Goal: Task Accomplishment & Management: Manage account settings

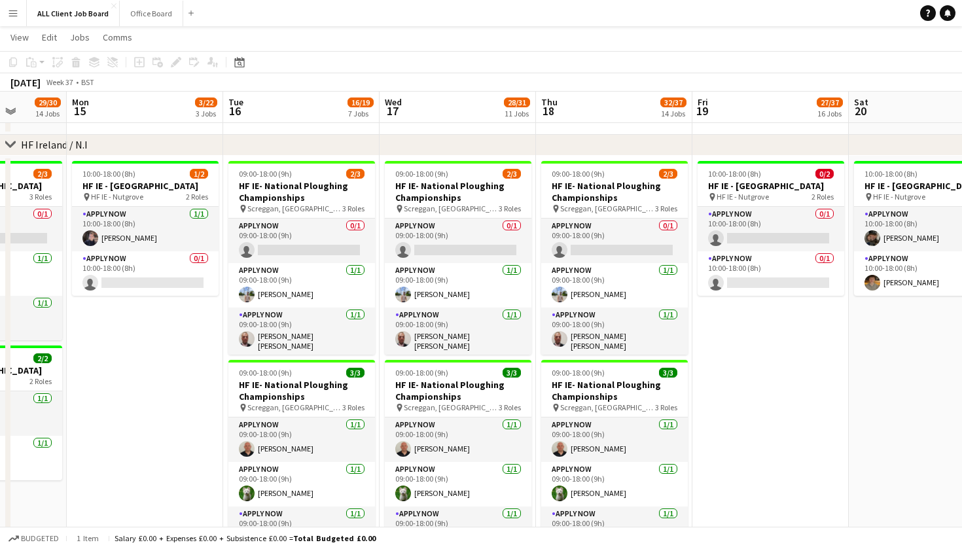
scroll to position [0, 408]
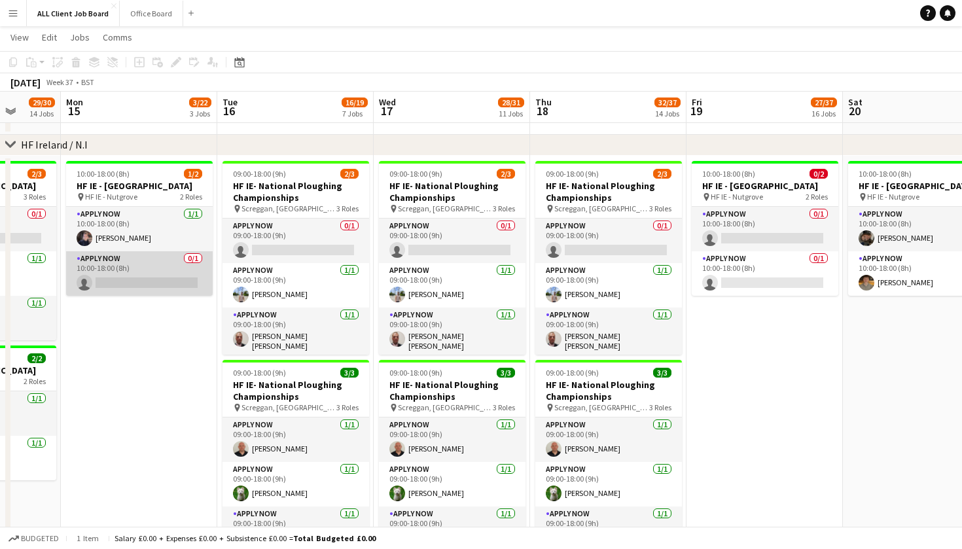
click at [135, 296] on app-card-role "APPLY NOW 0/1 10:00-18:00 (8h) single-neutral-actions" at bounding box center [139, 273] width 147 height 45
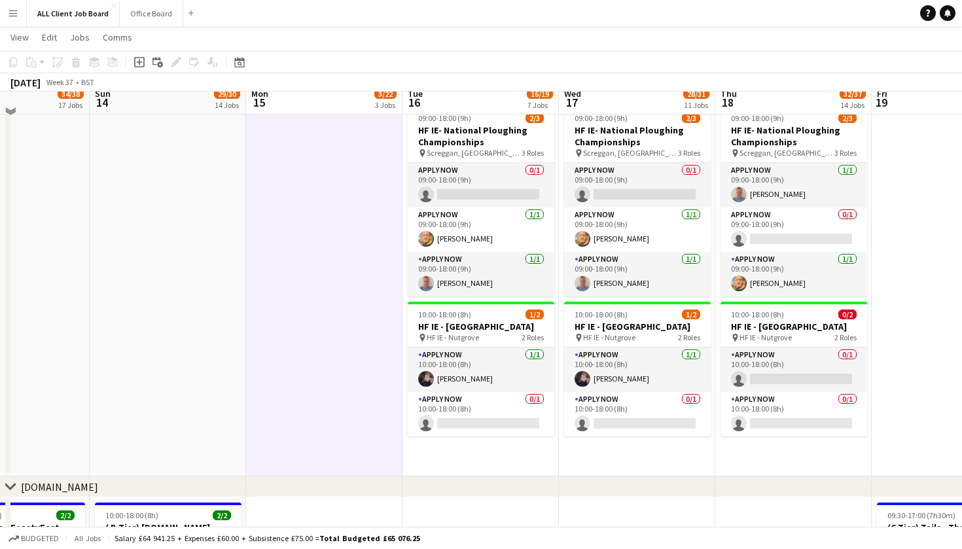
scroll to position [4300, 0]
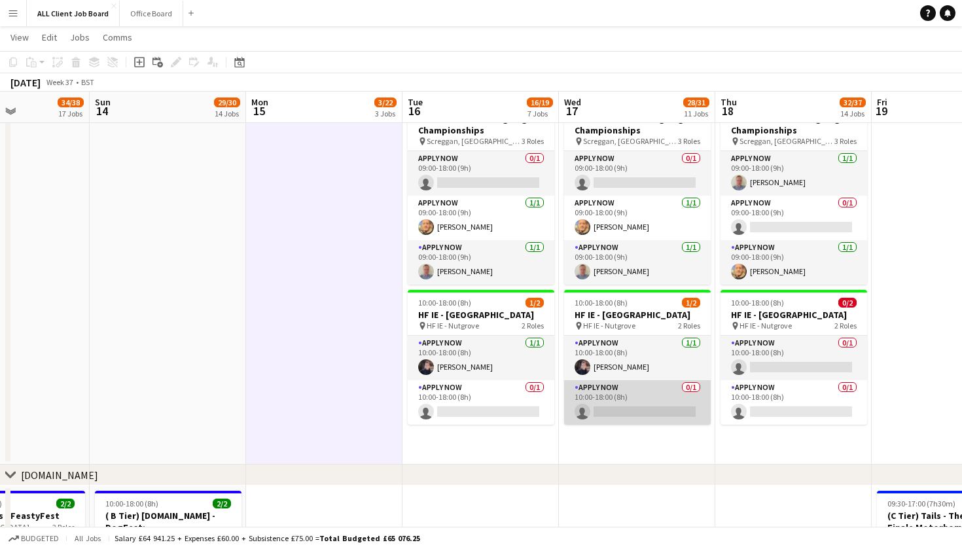
click at [608, 421] on app-card-role "APPLY NOW 0/1 10:00-18:00 (8h) single-neutral-actions" at bounding box center [637, 402] width 147 height 45
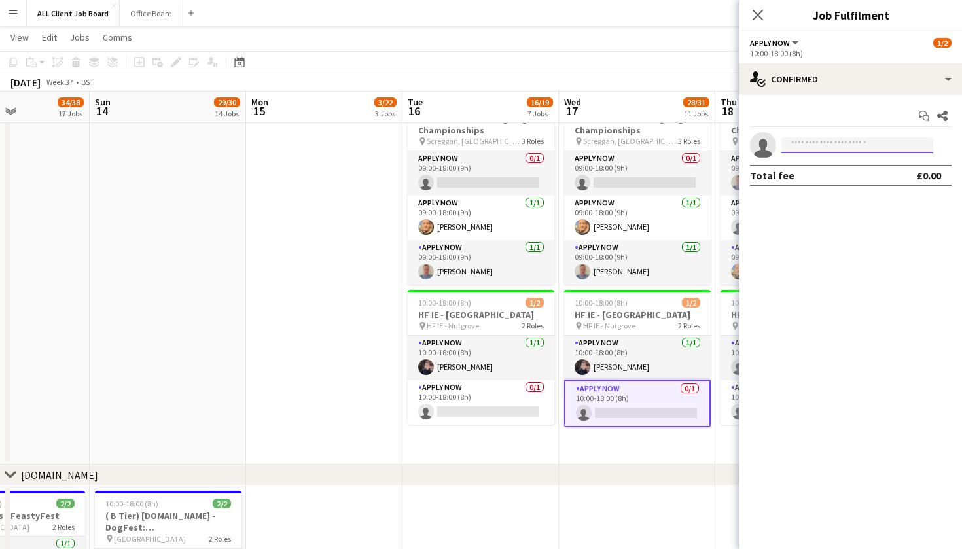
click at [812, 145] on input at bounding box center [858, 145] width 152 height 16
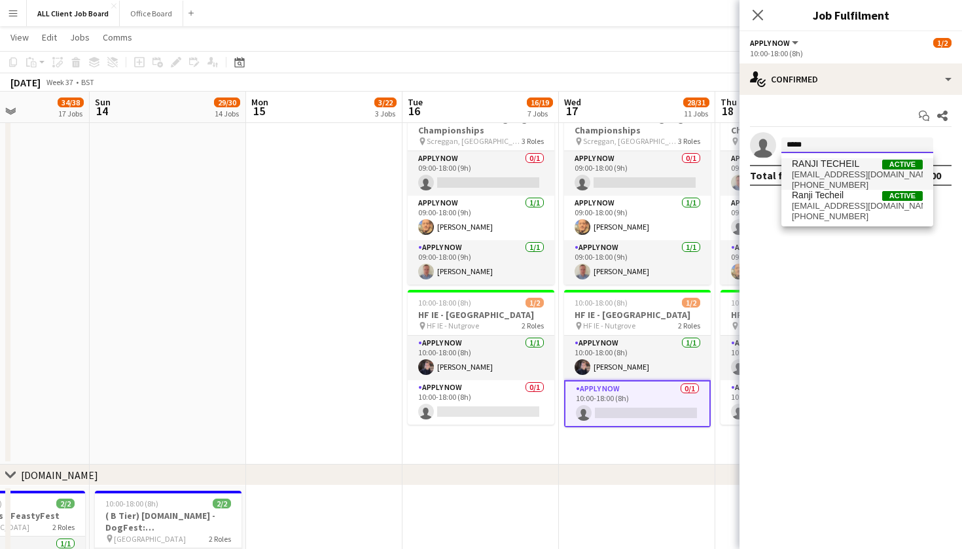
type input "*****"
drag, startPoint x: 817, startPoint y: 168, endPoint x: 817, endPoint y: 204, distance: 35.3
click at [817, 204] on span "[EMAIL_ADDRESS][DOMAIN_NAME]" at bounding box center [857, 206] width 131 height 10
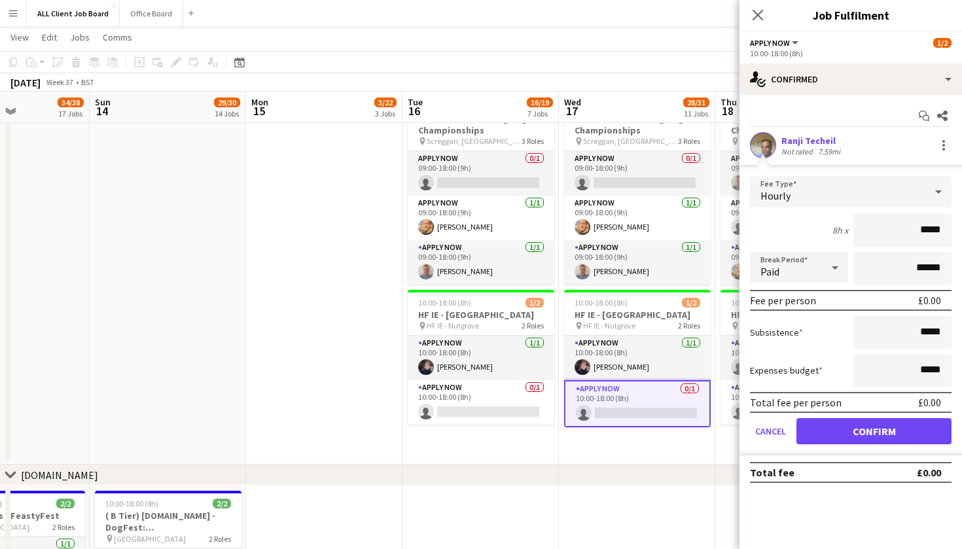
click at [844, 435] on button "Confirm" at bounding box center [874, 431] width 155 height 26
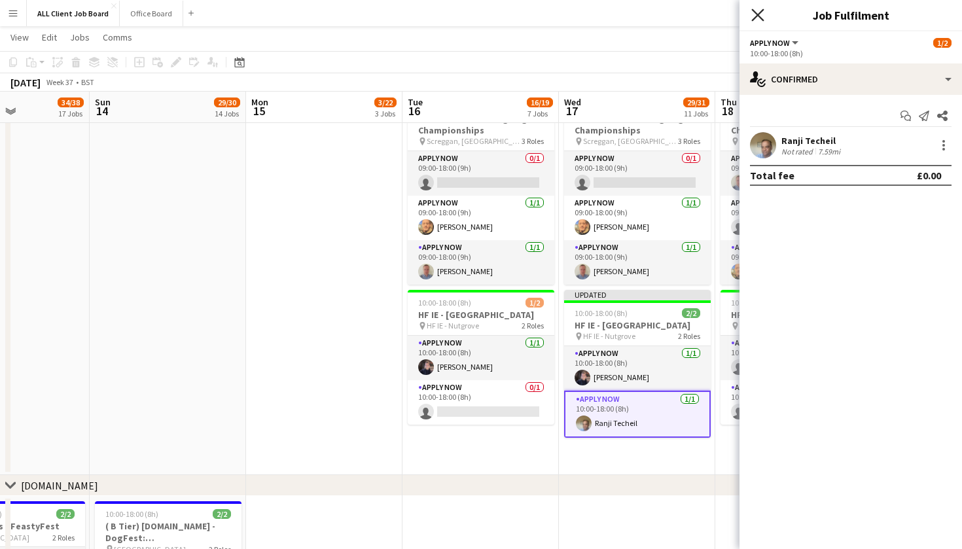
click at [756, 16] on icon "Close pop-in" at bounding box center [757, 15] width 12 height 12
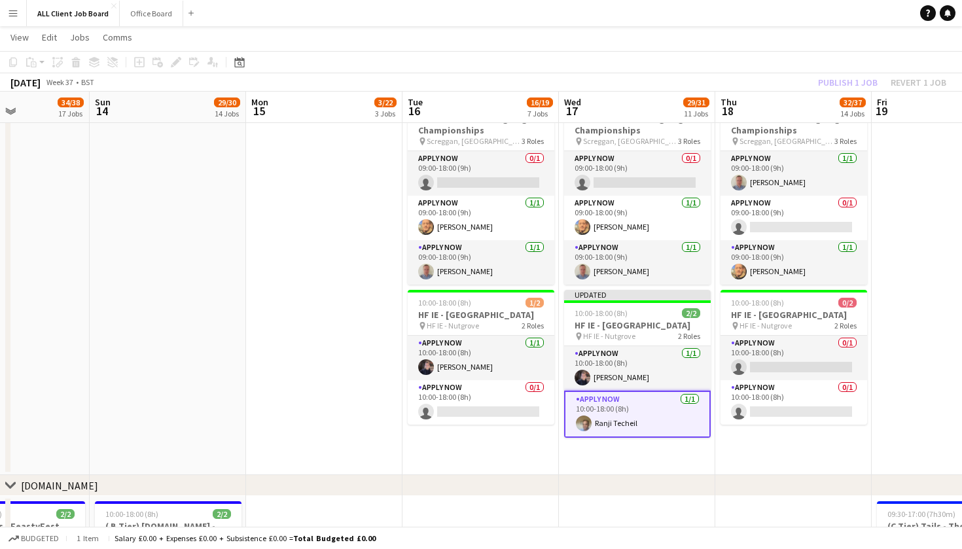
click at [777, 69] on app-toolbar "Copy Paste Paste Command V Paste with crew Command Shift V Paste linked Job [GE…" at bounding box center [481, 62] width 962 height 22
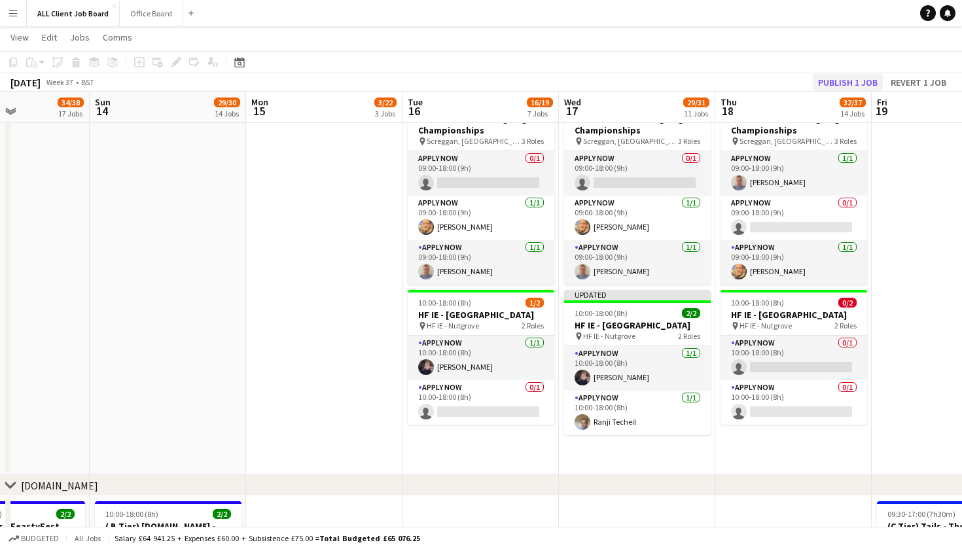
click at [830, 85] on button "Publish 1 job" at bounding box center [848, 82] width 70 height 17
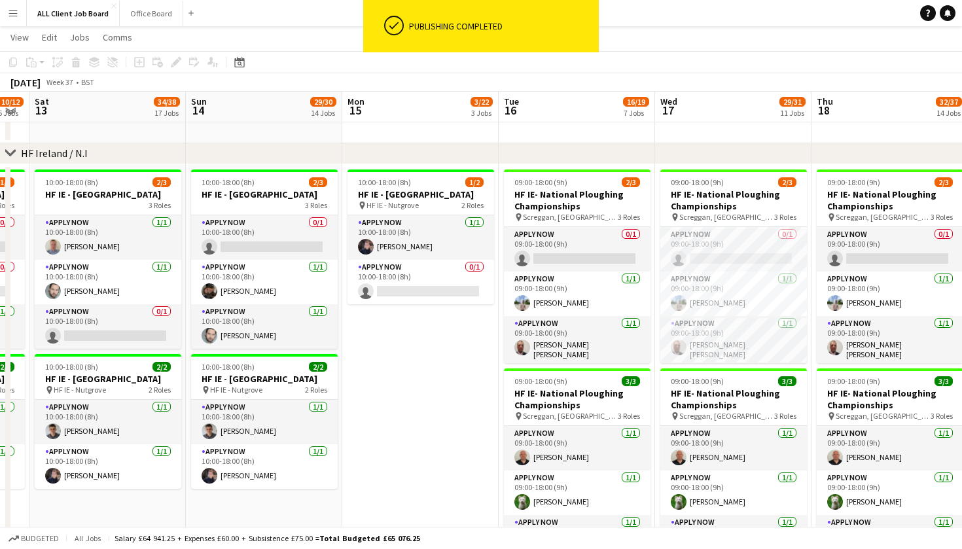
scroll to position [3629, 0]
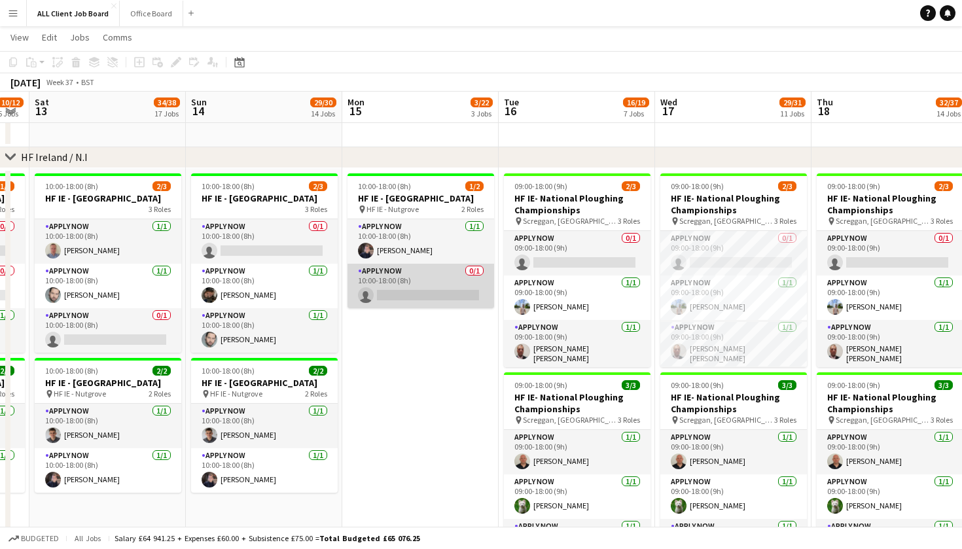
click at [399, 304] on app-card-role "APPLY NOW 0/1 10:00-18:00 (8h) single-neutral-actions" at bounding box center [421, 286] width 147 height 45
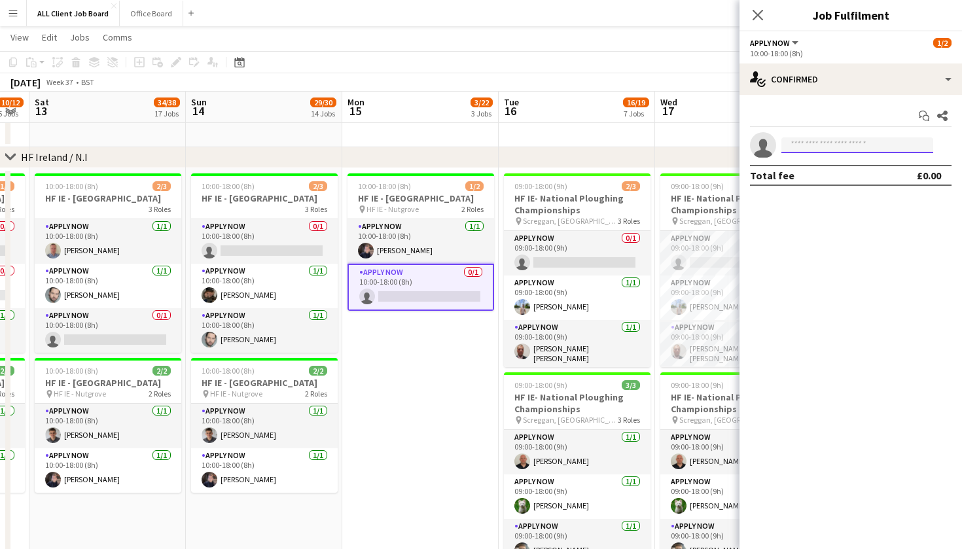
click at [796, 146] on input at bounding box center [858, 145] width 152 height 16
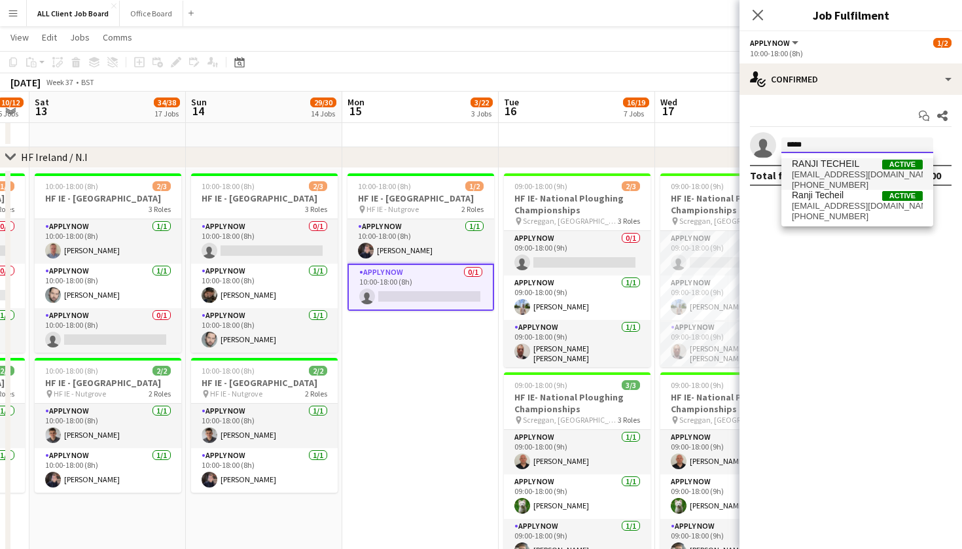
type input "*****"
click at [828, 171] on span "[EMAIL_ADDRESS][DOMAIN_NAME]" at bounding box center [857, 175] width 131 height 10
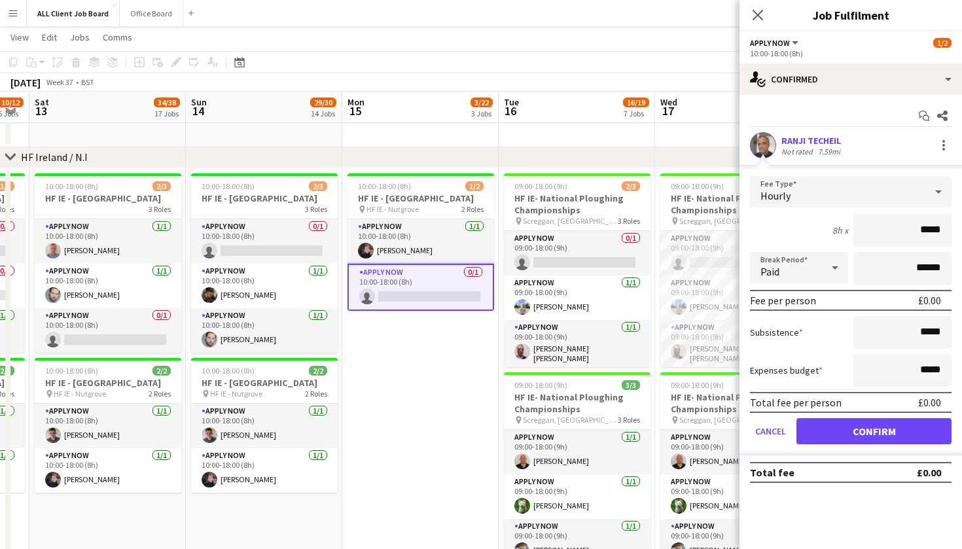
click at [846, 437] on button "Confirm" at bounding box center [874, 431] width 155 height 26
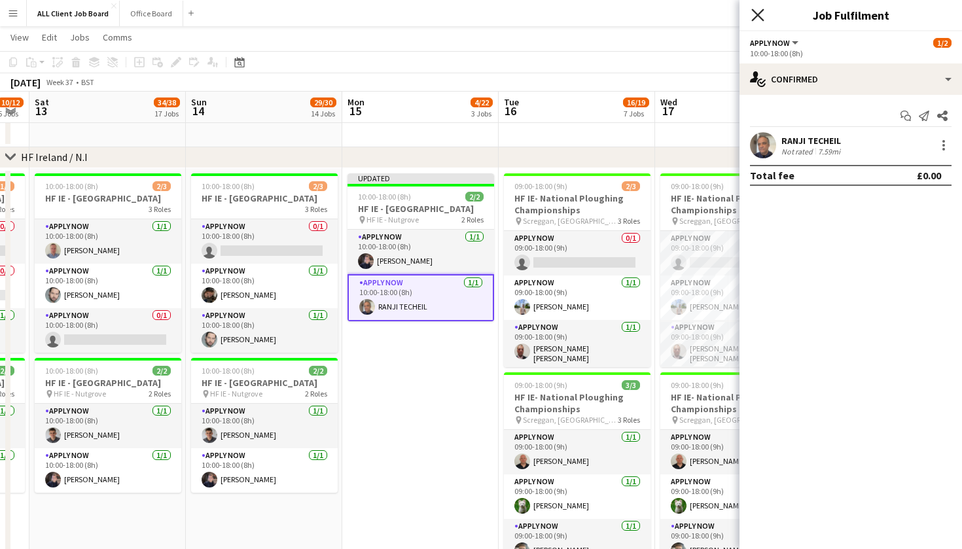
click at [764, 14] on icon "Close pop-in" at bounding box center [757, 15] width 12 height 12
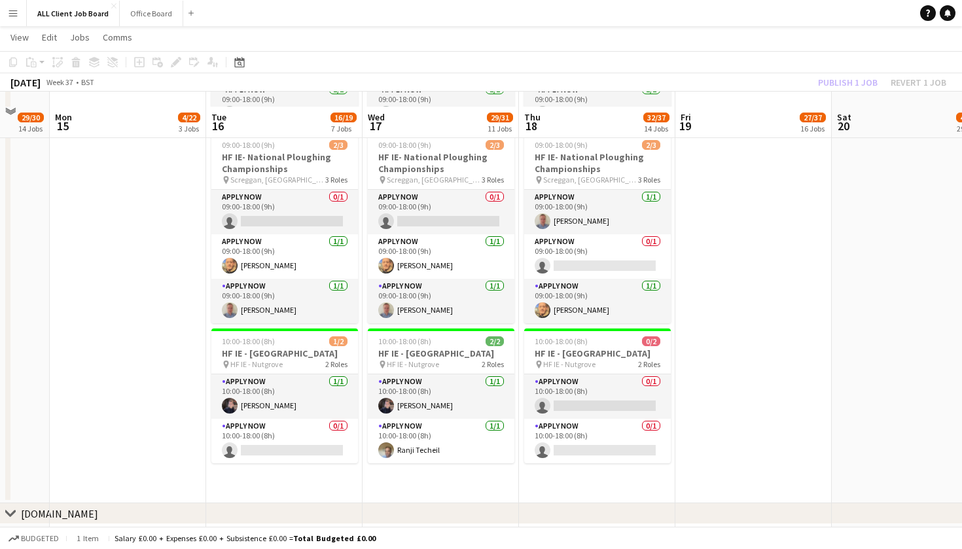
scroll to position [4279, 0]
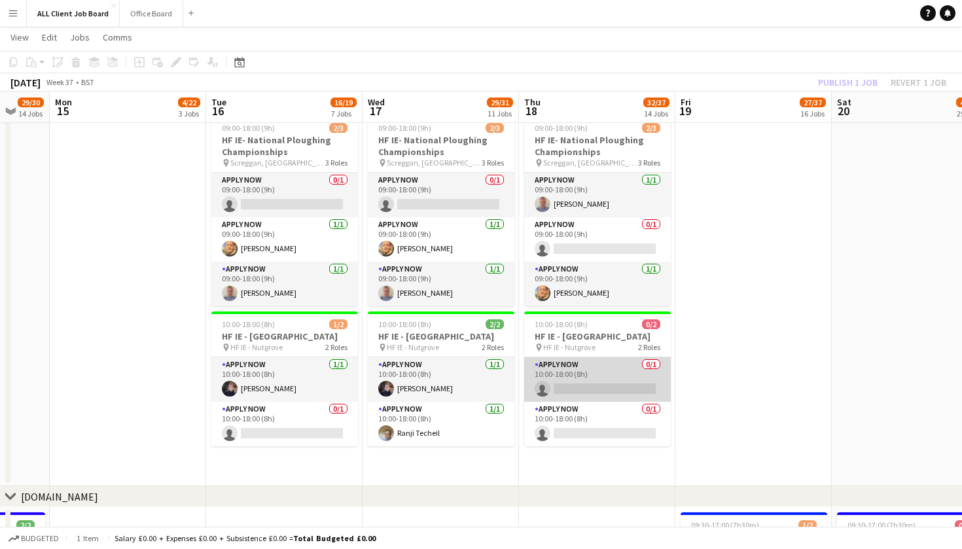
click at [603, 401] on app-card-role "APPLY NOW 0/1 10:00-18:00 (8h) single-neutral-actions" at bounding box center [597, 379] width 147 height 45
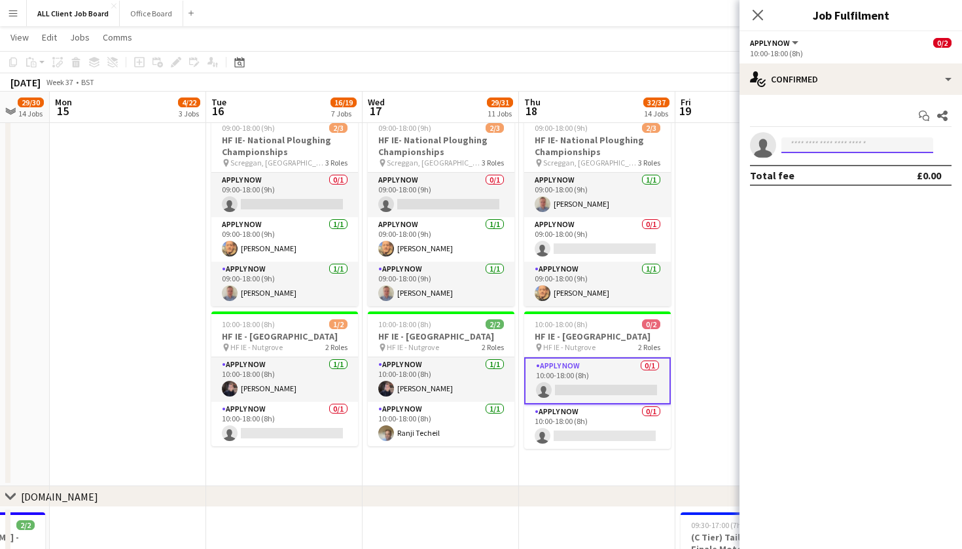
click at [810, 143] on input at bounding box center [858, 145] width 152 height 16
type input "*"
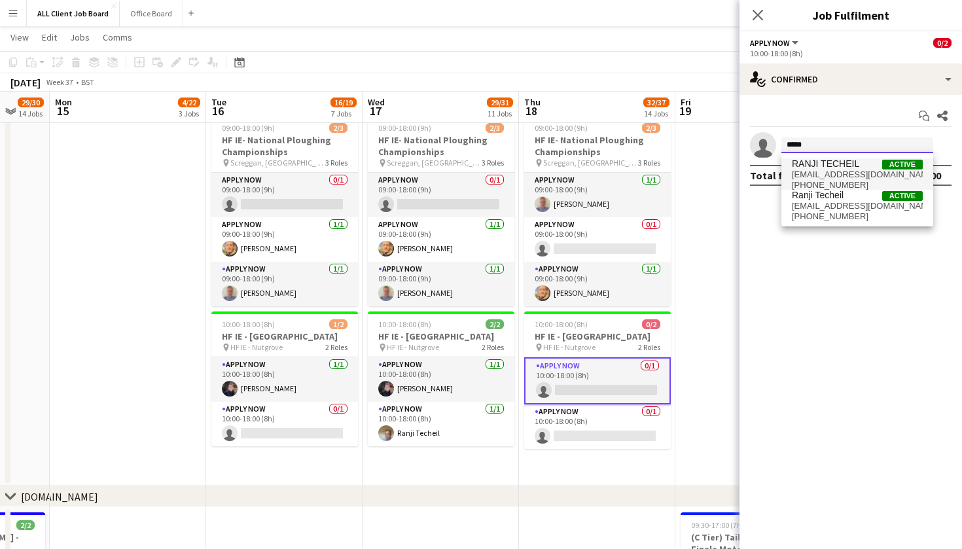
type input "*****"
click at [814, 158] on span "RANJI TECHEIL" at bounding box center [825, 163] width 67 height 11
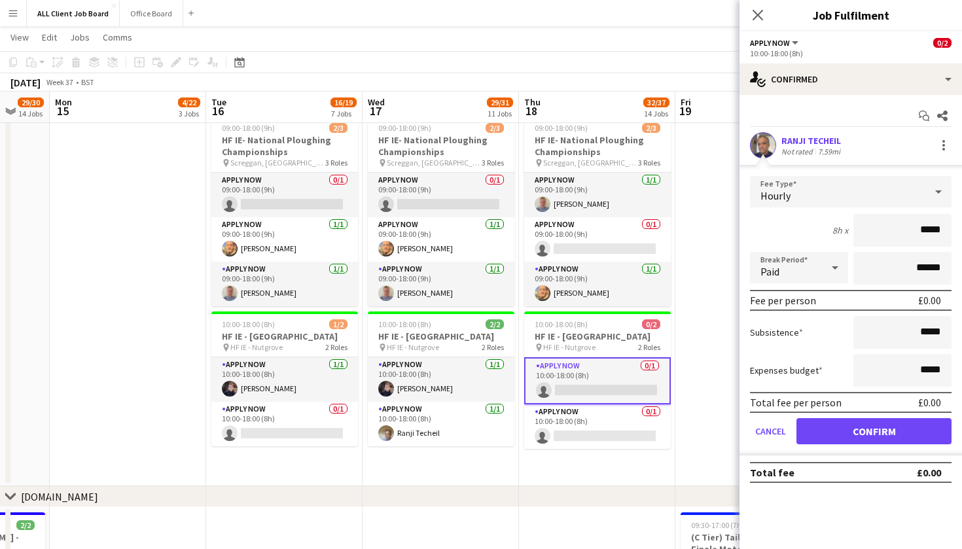
click at [849, 426] on button "Confirm" at bounding box center [874, 431] width 155 height 26
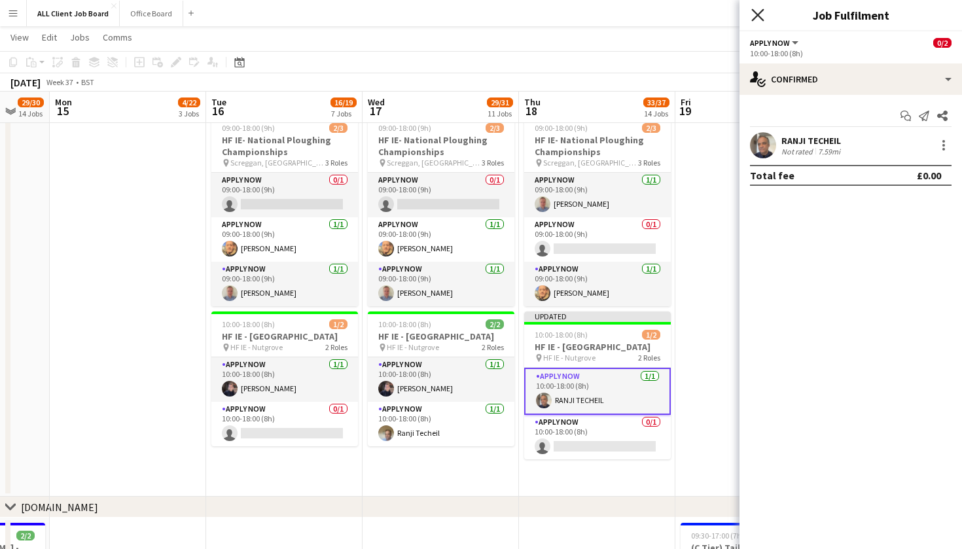
click at [762, 14] on icon "Close pop-in" at bounding box center [757, 15] width 12 height 12
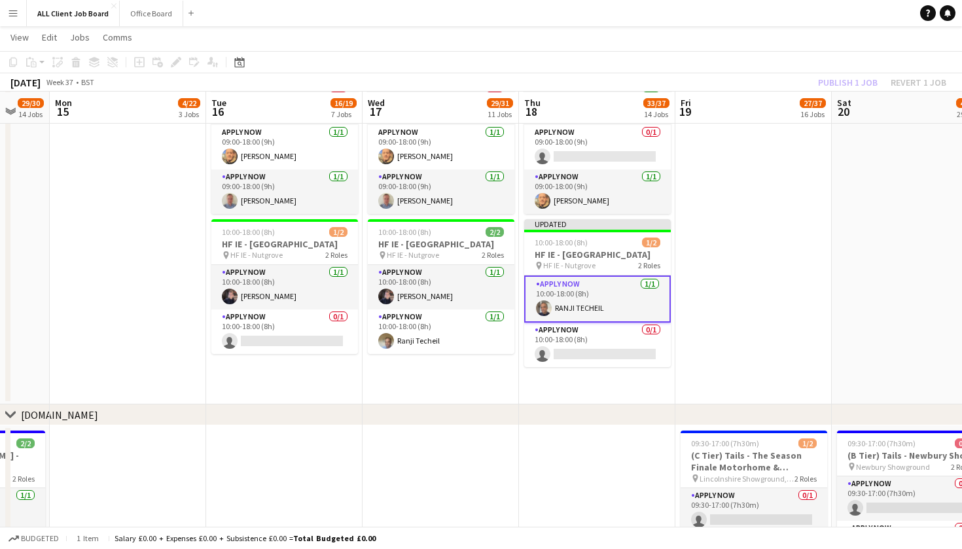
scroll to position [4372, 0]
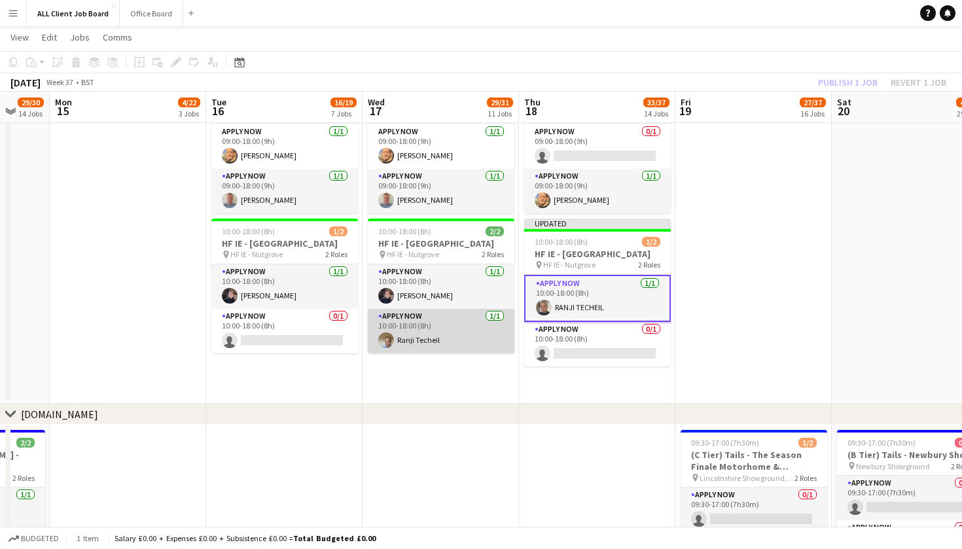
click at [445, 347] on app-card-role "APPLY NOW [DATE] 10:00-18:00 (8h) Ranji Techeil" at bounding box center [441, 331] width 147 height 45
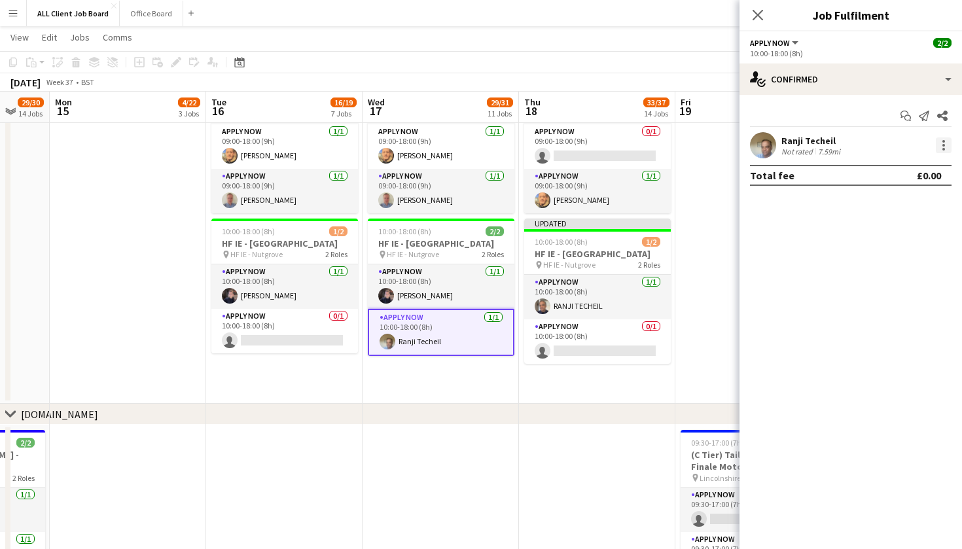
click at [943, 150] on div at bounding box center [944, 149] width 3 height 3
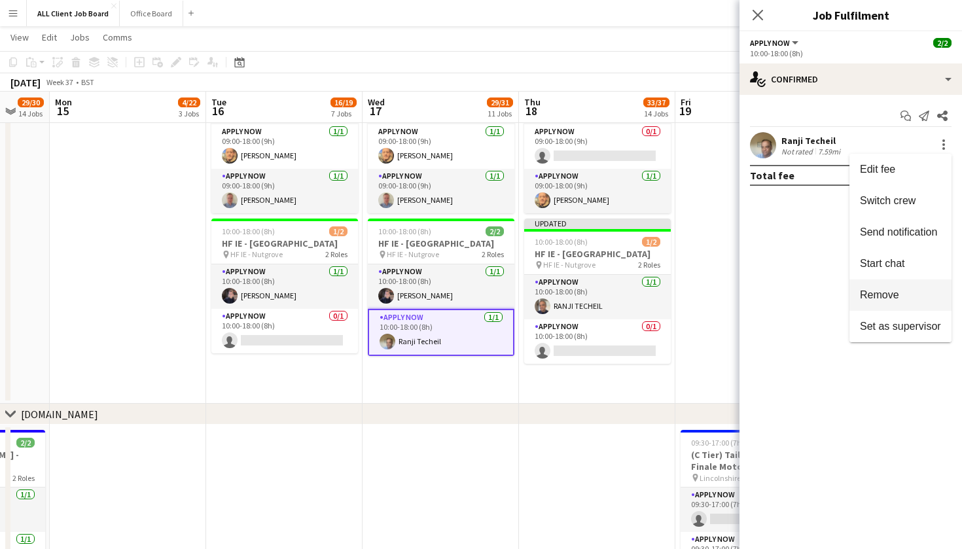
click at [893, 295] on span "Remove" at bounding box center [879, 294] width 39 height 11
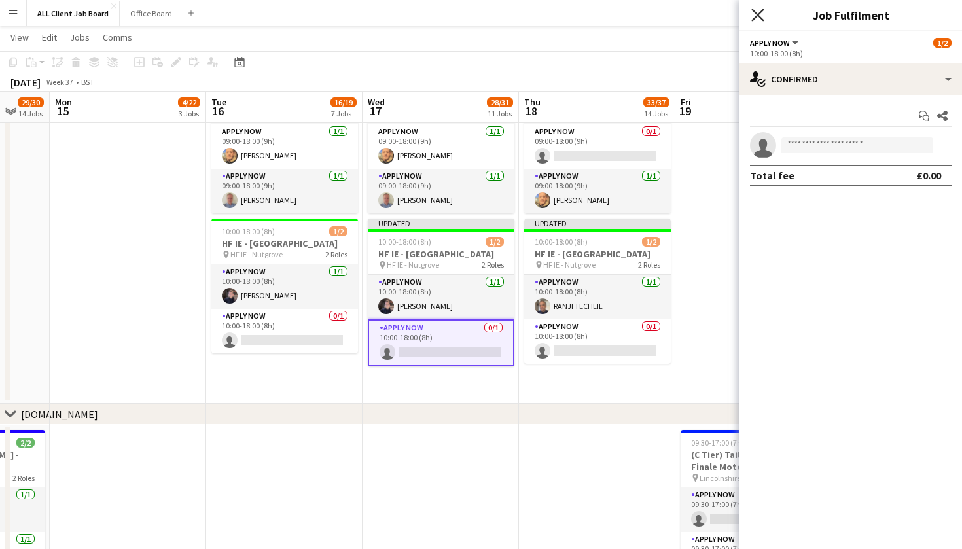
click at [755, 10] on icon "Close pop-in" at bounding box center [757, 15] width 12 height 12
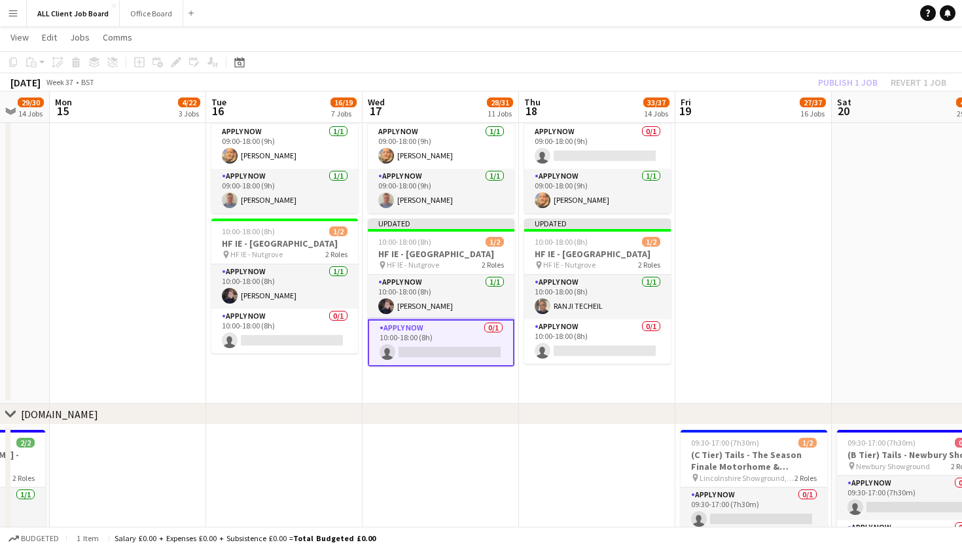
click at [764, 83] on div "[DATE] Week 37 • BST Publish 1 job Revert 1 job" at bounding box center [481, 82] width 962 height 18
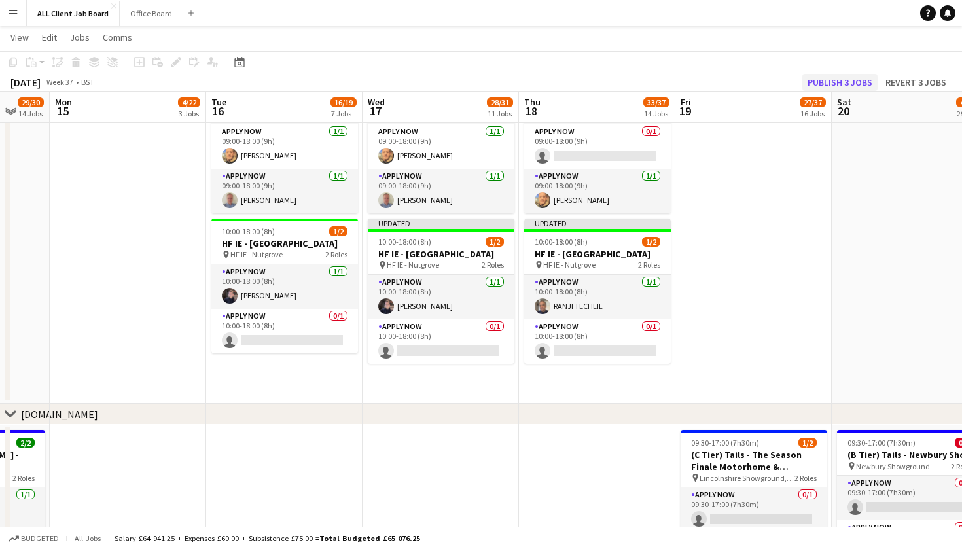
click at [821, 85] on button "Publish 3 jobs" at bounding box center [839, 82] width 75 height 17
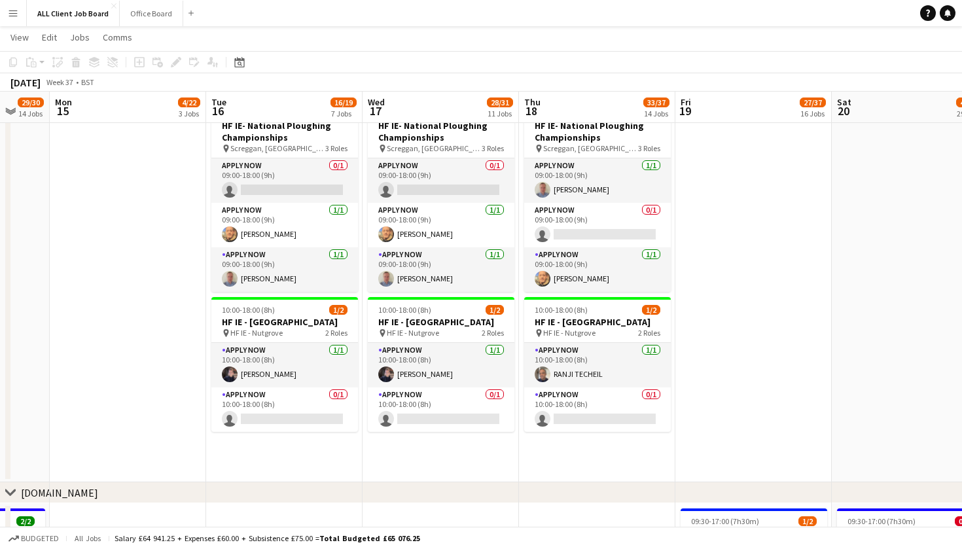
scroll to position [4293, 0]
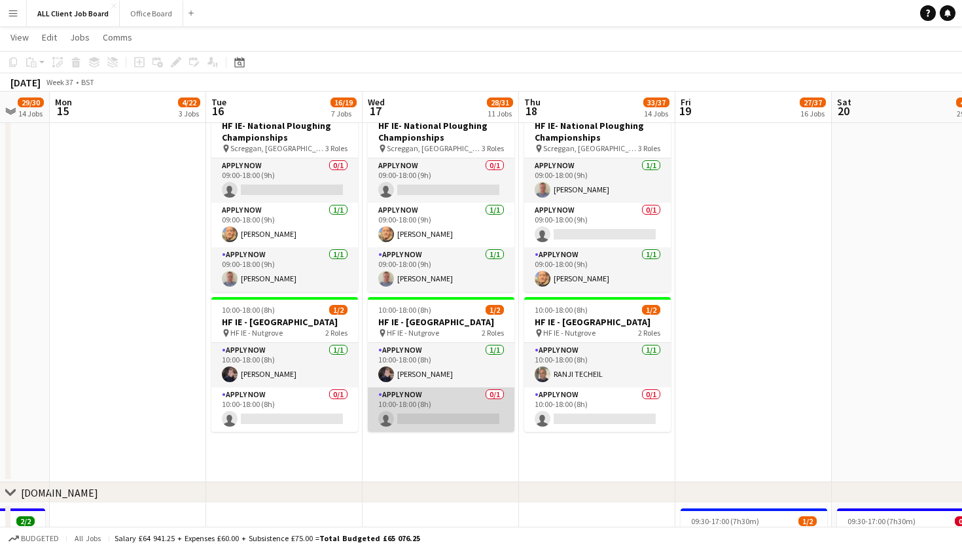
click at [435, 422] on app-card-role "APPLY NOW 0/1 10:00-18:00 (8h) single-neutral-actions" at bounding box center [441, 409] width 147 height 45
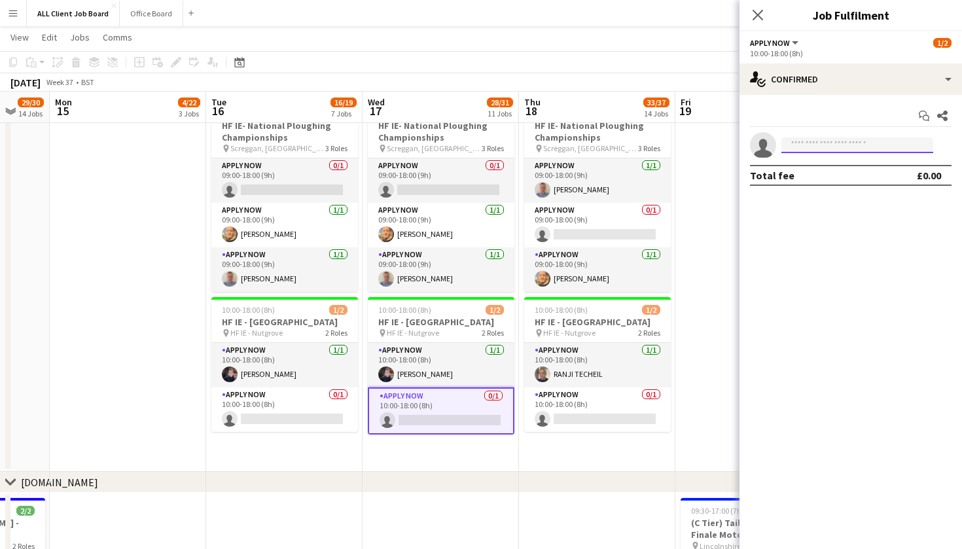
click at [829, 152] on input at bounding box center [858, 145] width 152 height 16
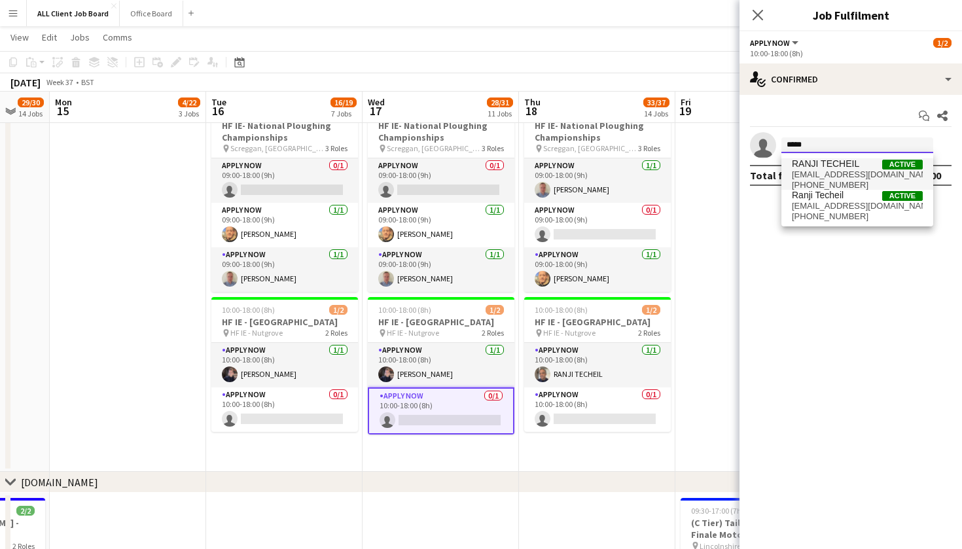
type input "*****"
click at [844, 165] on span "RANJI TECHEIL" at bounding box center [825, 163] width 67 height 11
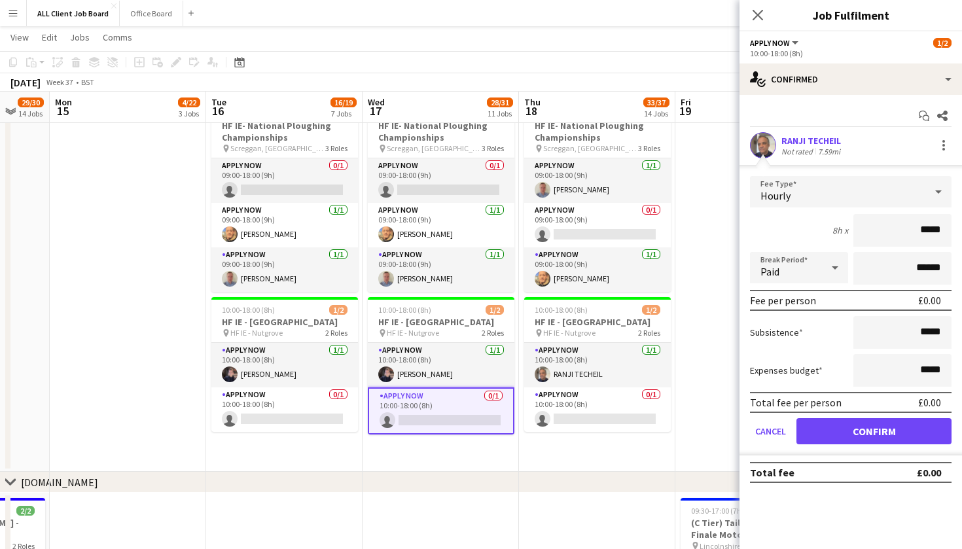
click at [855, 437] on button "Confirm" at bounding box center [874, 431] width 155 height 26
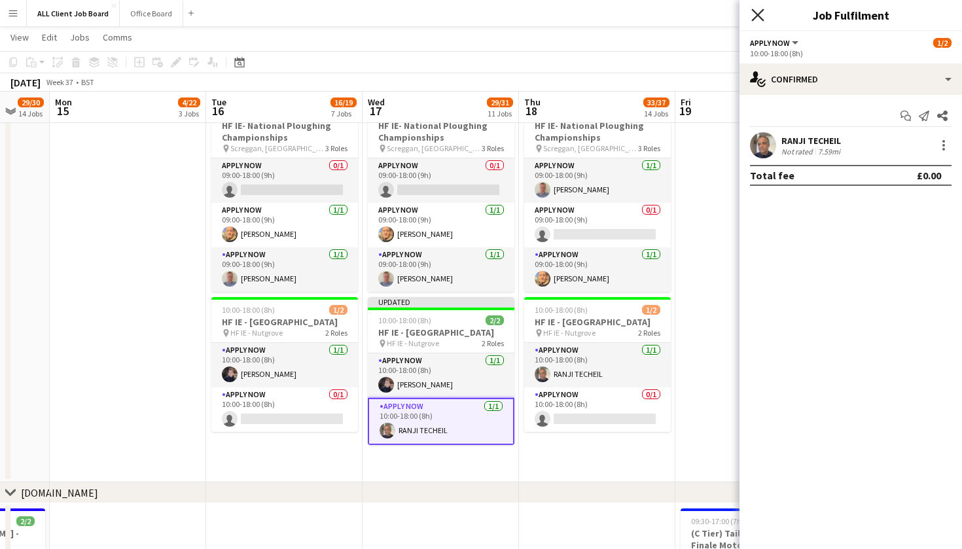
click at [758, 20] on icon "Close pop-in" at bounding box center [757, 15] width 12 height 12
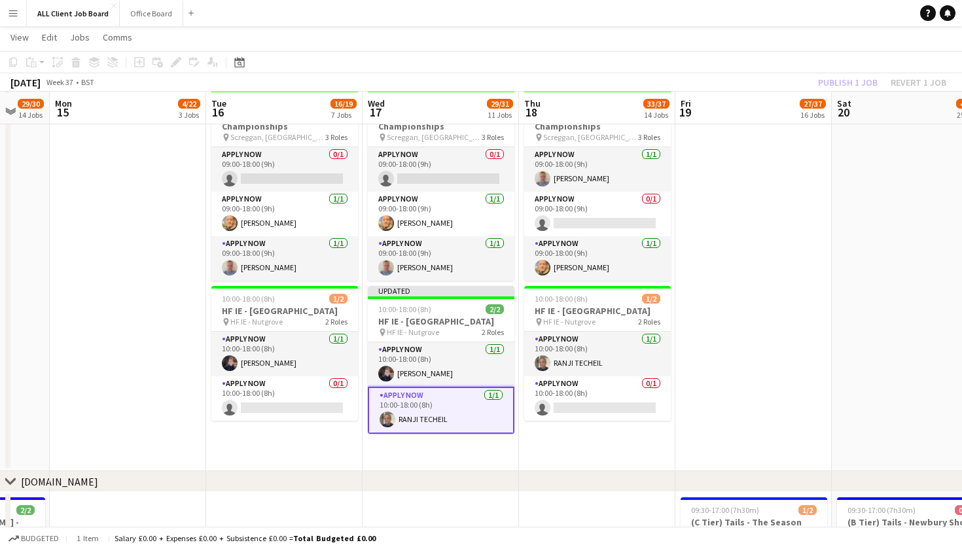
scroll to position [4305, 0]
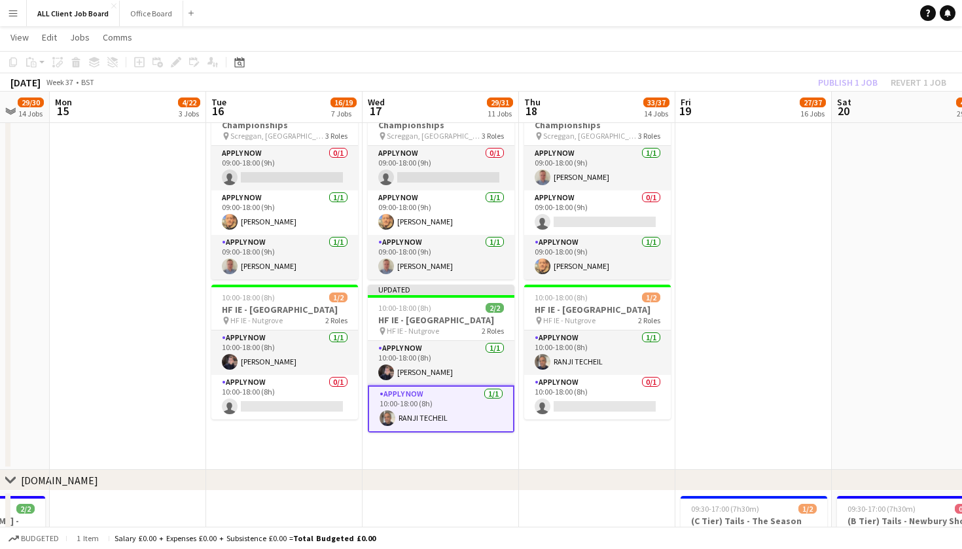
click at [403, 408] on app-card-role "APPLY NOW [DATE] 10:00-18:00 (8h) RANJI TECHEIL" at bounding box center [441, 409] width 147 height 47
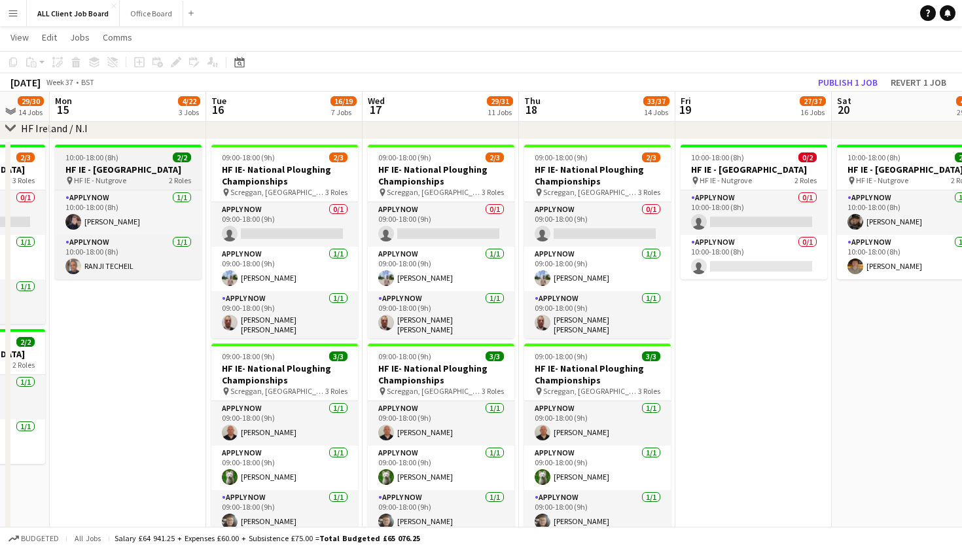
scroll to position [3659, 0]
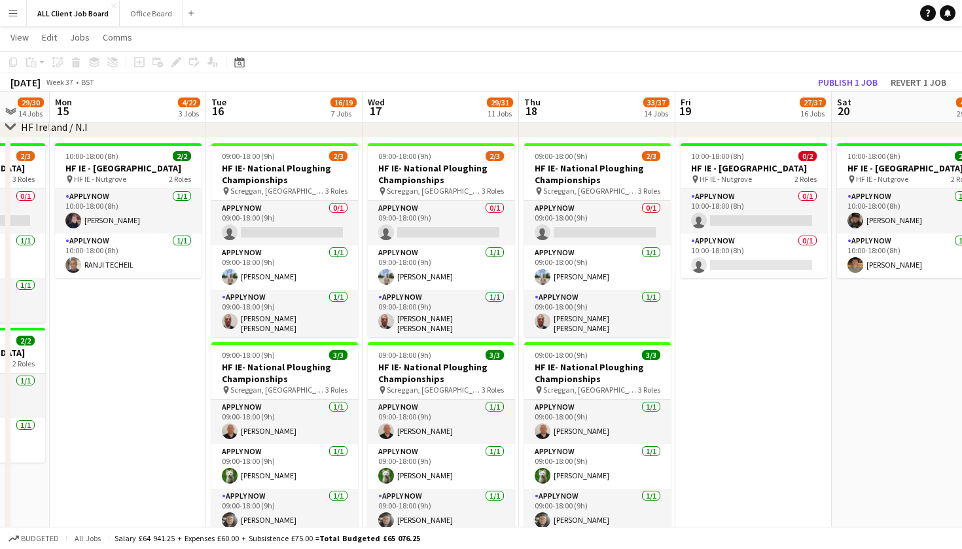
drag, startPoint x: 139, startPoint y: 308, endPoint x: 125, endPoint y: 355, distance: 48.7
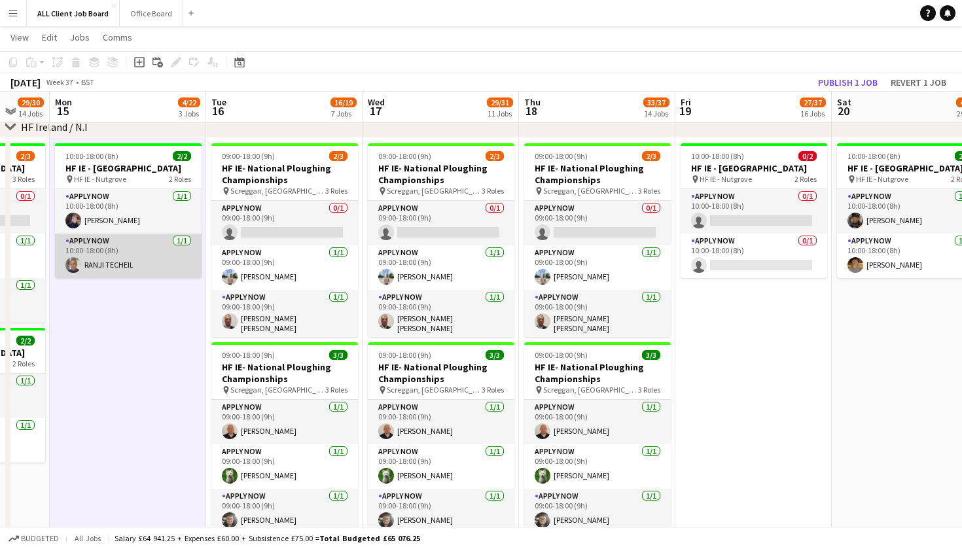
click at [147, 270] on app-card-role "APPLY NOW [DATE] 10:00-18:00 (8h) RANJI TECHEIL" at bounding box center [128, 256] width 147 height 45
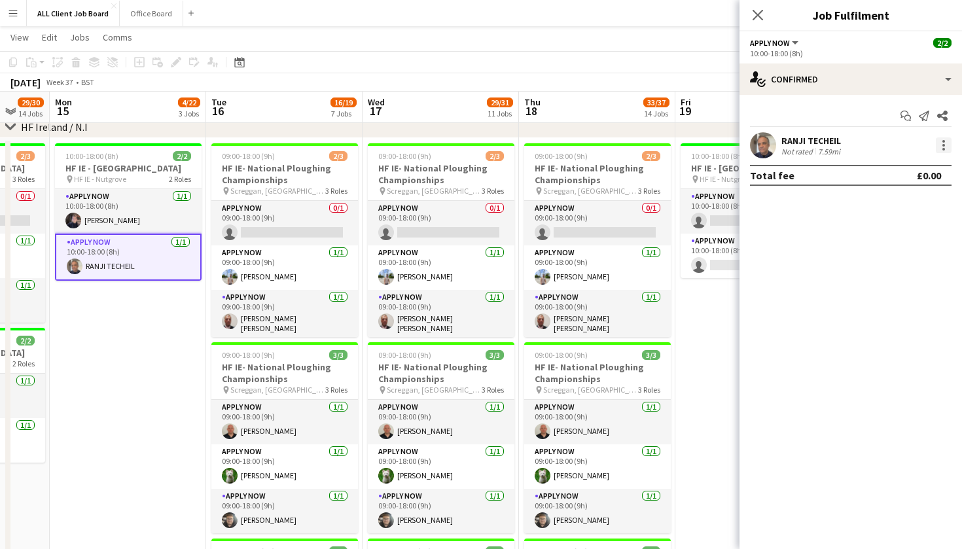
click at [948, 149] on div at bounding box center [944, 145] width 16 height 16
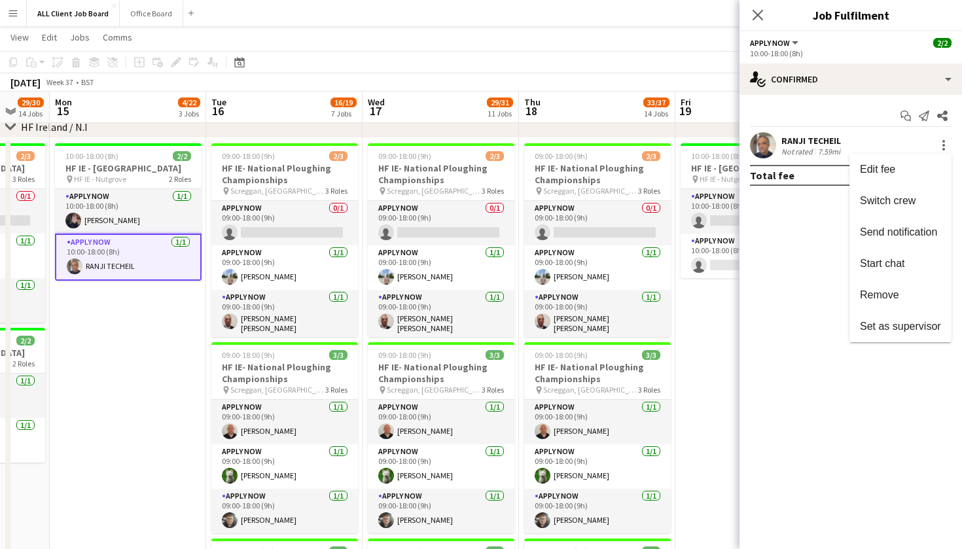
click at [899, 83] on div at bounding box center [481, 274] width 962 height 549
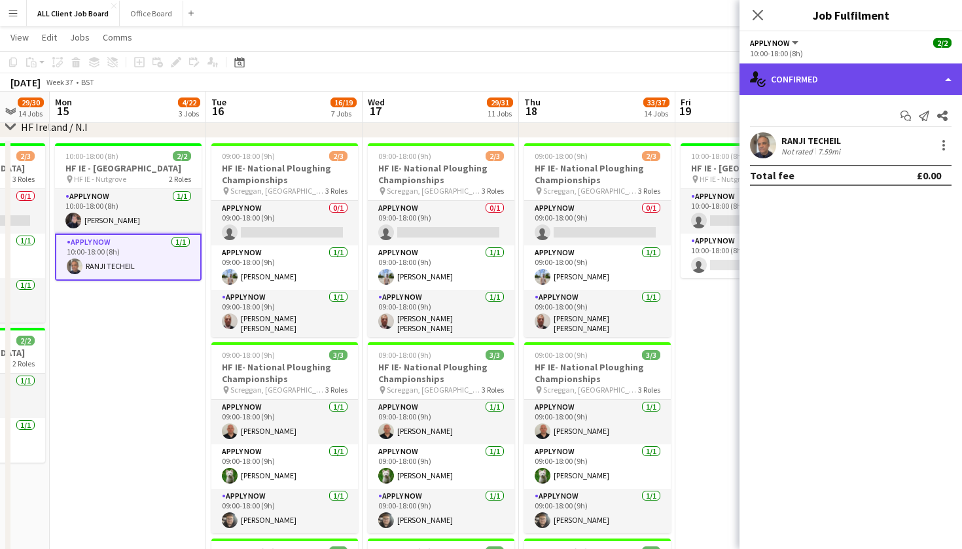
click at [949, 86] on div "single-neutral-actions-check-2 Confirmed" at bounding box center [851, 78] width 223 height 31
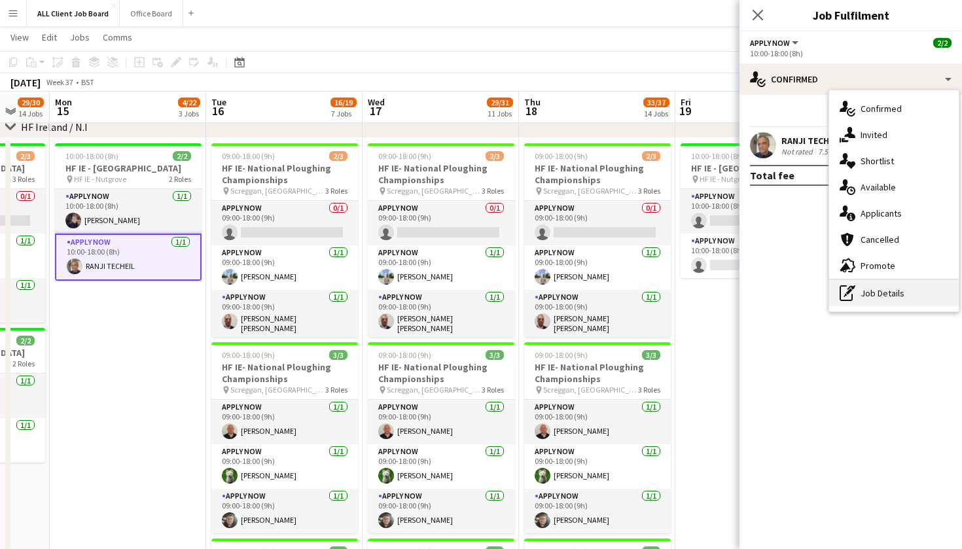
click at [922, 294] on div "pen-write Job Details" at bounding box center [894, 293] width 130 height 26
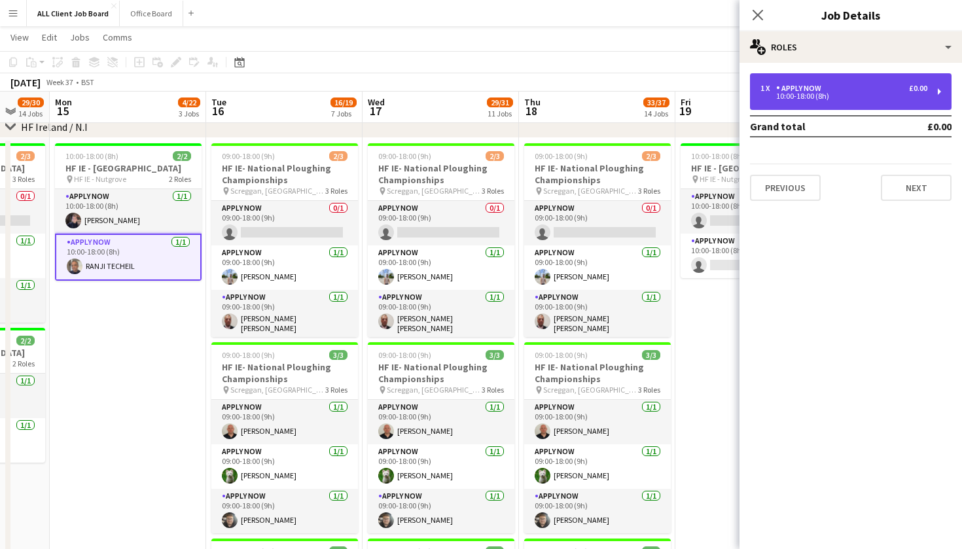
click at [764, 99] on div "1 x APPLY NOW £0.00 10:00-18:00 (8h)" at bounding box center [851, 91] width 202 height 37
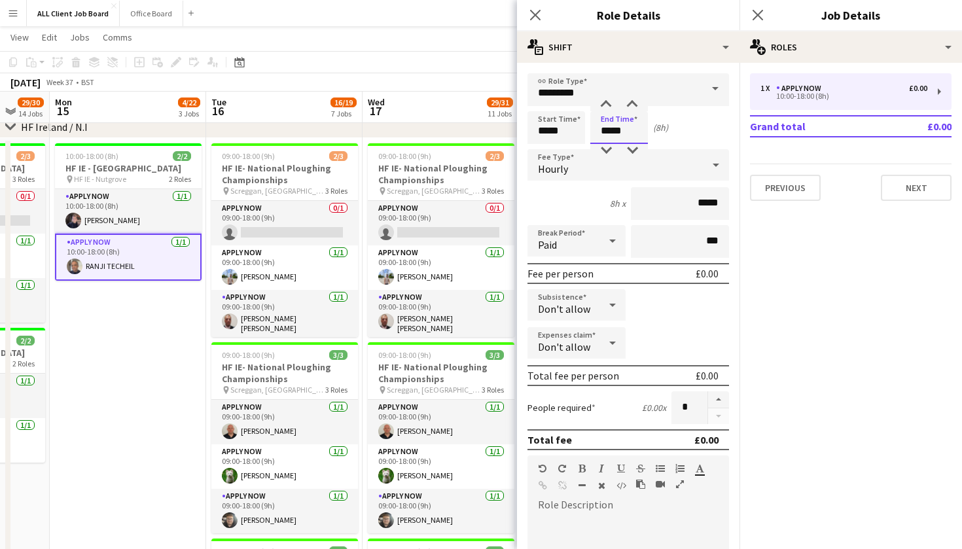
click at [602, 131] on input "*****" at bounding box center [619, 127] width 58 height 33
click at [564, 131] on input "*****" at bounding box center [557, 127] width 58 height 33
click at [544, 103] on div at bounding box center [543, 104] width 26 height 13
type input "*****"
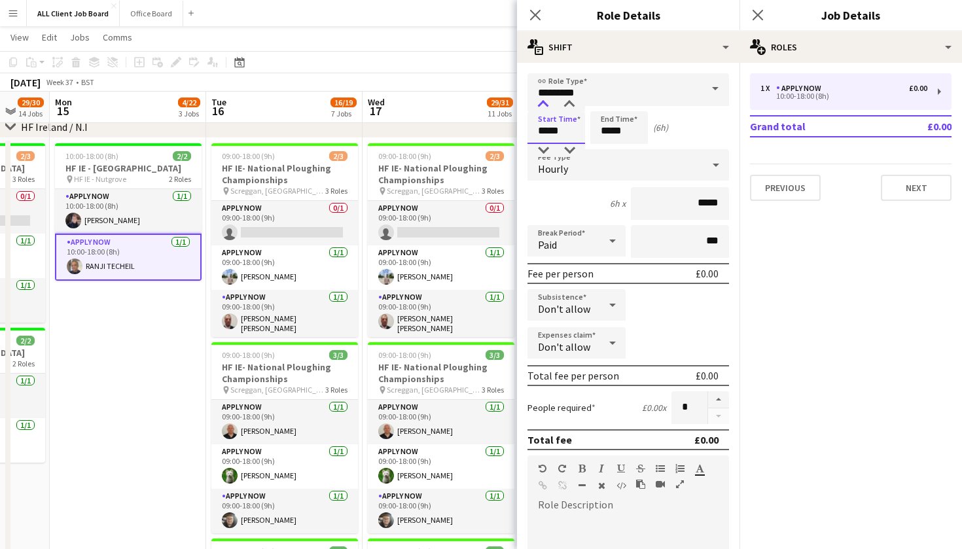
click at [544, 103] on div at bounding box center [543, 104] width 26 height 13
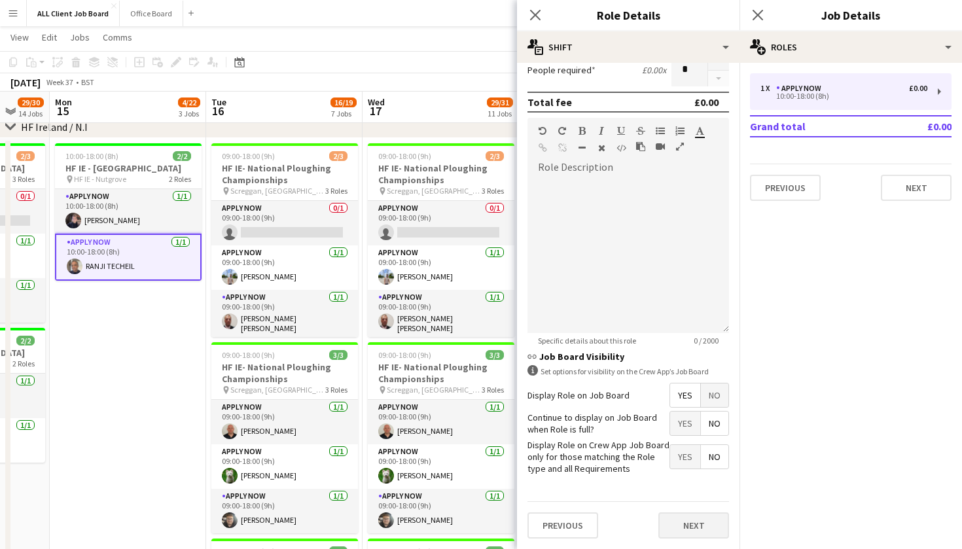
scroll to position [337, 0]
click at [686, 533] on button "Next" at bounding box center [693, 526] width 71 height 26
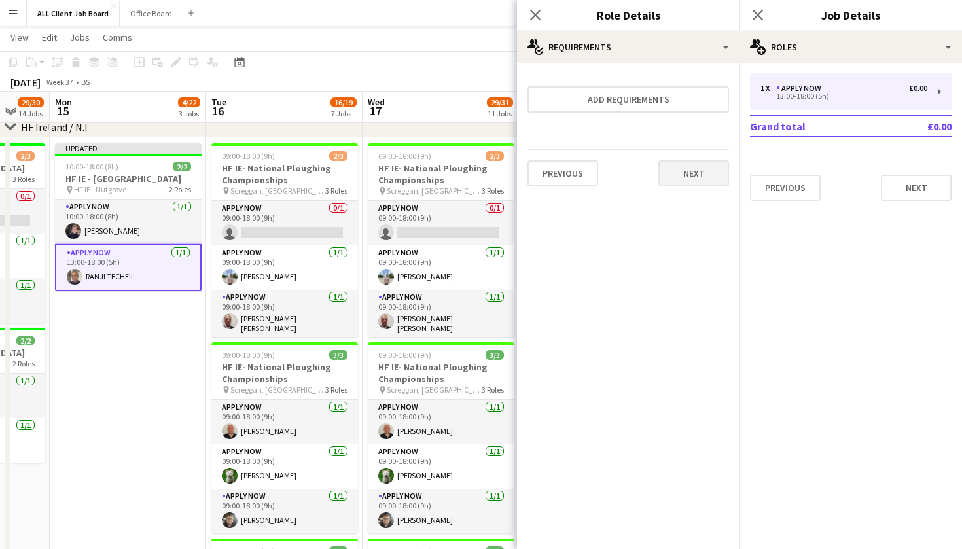
click at [687, 170] on button "Next" at bounding box center [693, 173] width 71 height 26
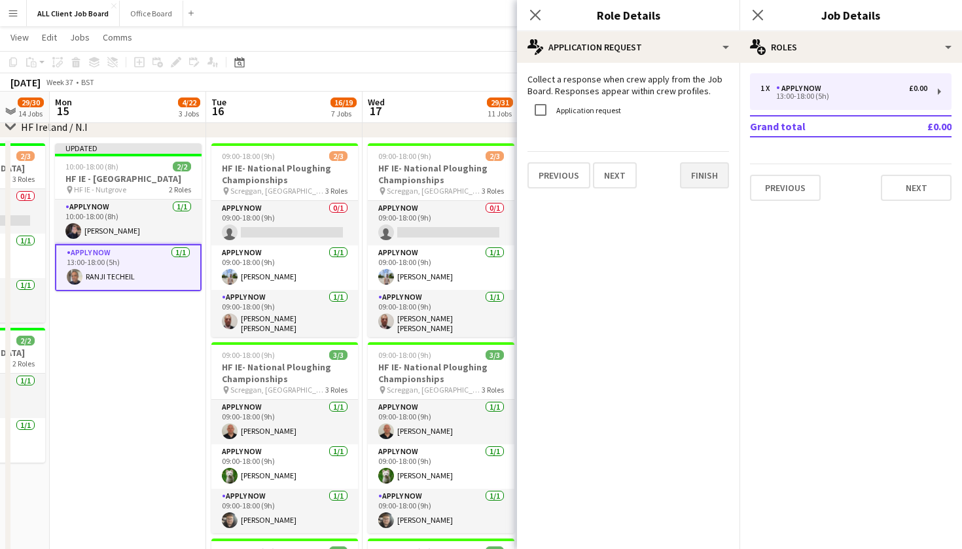
click at [699, 173] on button "Finish" at bounding box center [704, 175] width 49 height 26
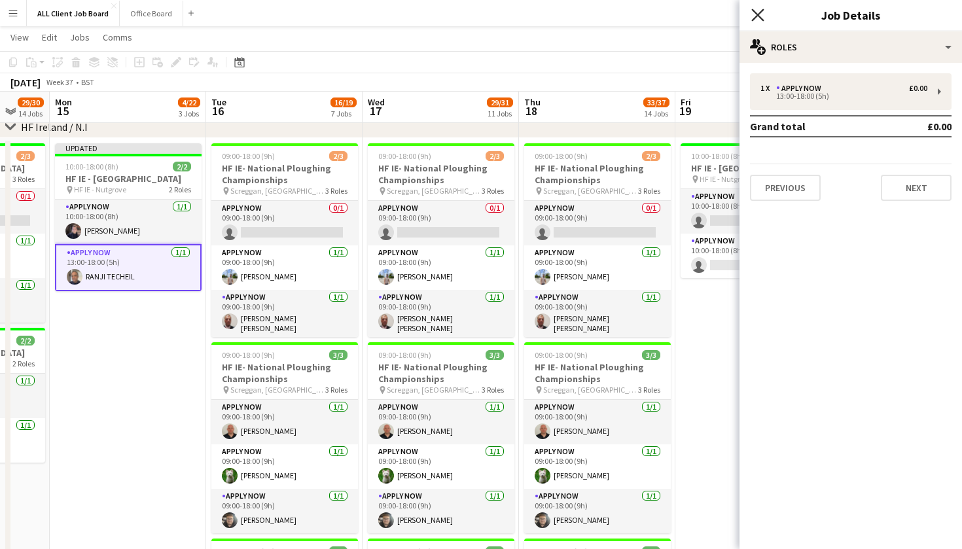
click at [755, 13] on icon "Close pop-in" at bounding box center [757, 15] width 12 height 12
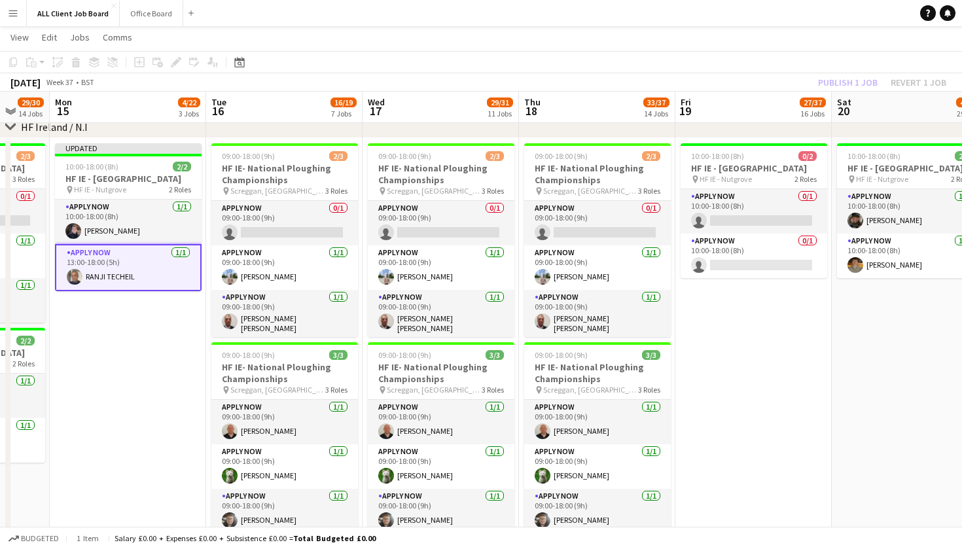
click at [831, 62] on app-toolbar "Copy Paste Paste Command V Paste with crew Command Shift V Paste linked Job [GE…" at bounding box center [481, 62] width 962 height 22
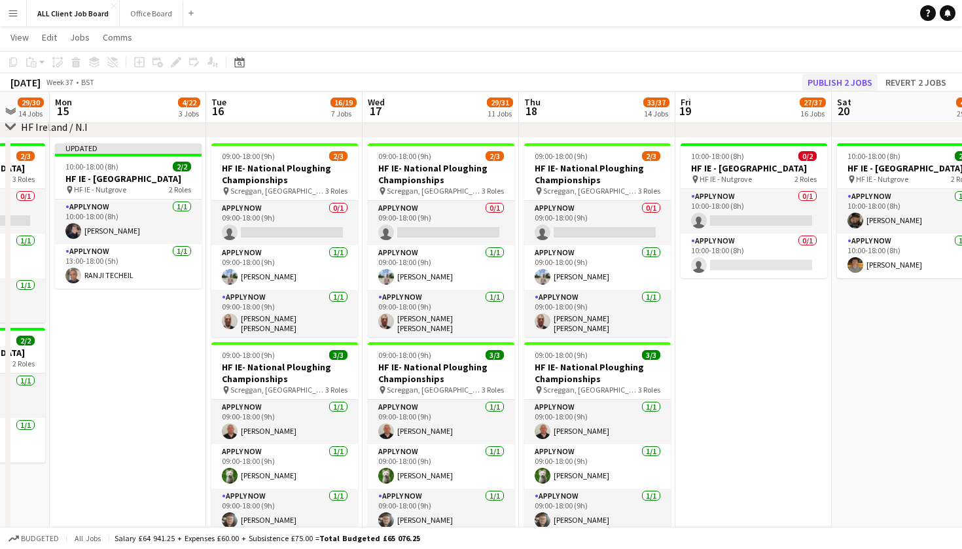
click at [835, 84] on button "Publish 2 jobs" at bounding box center [839, 82] width 75 height 17
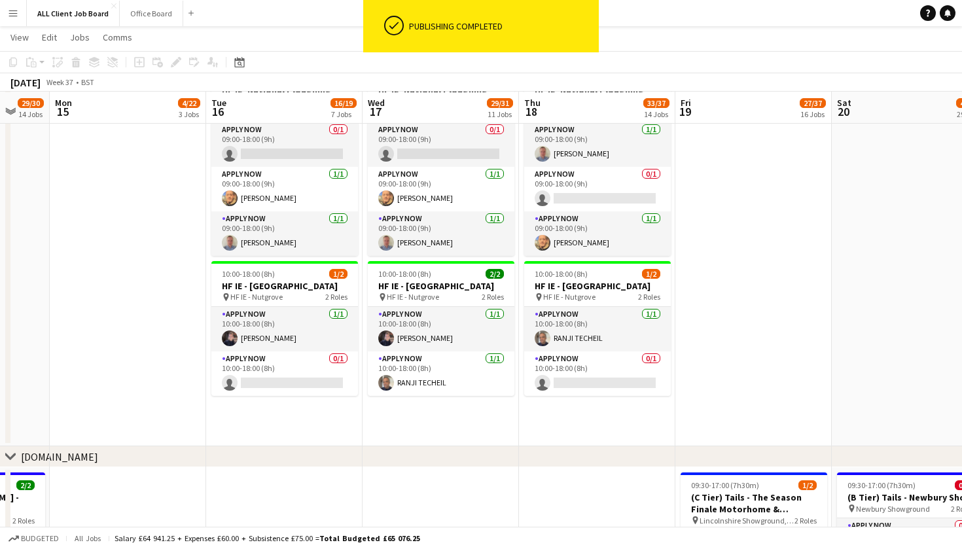
scroll to position [4330, 0]
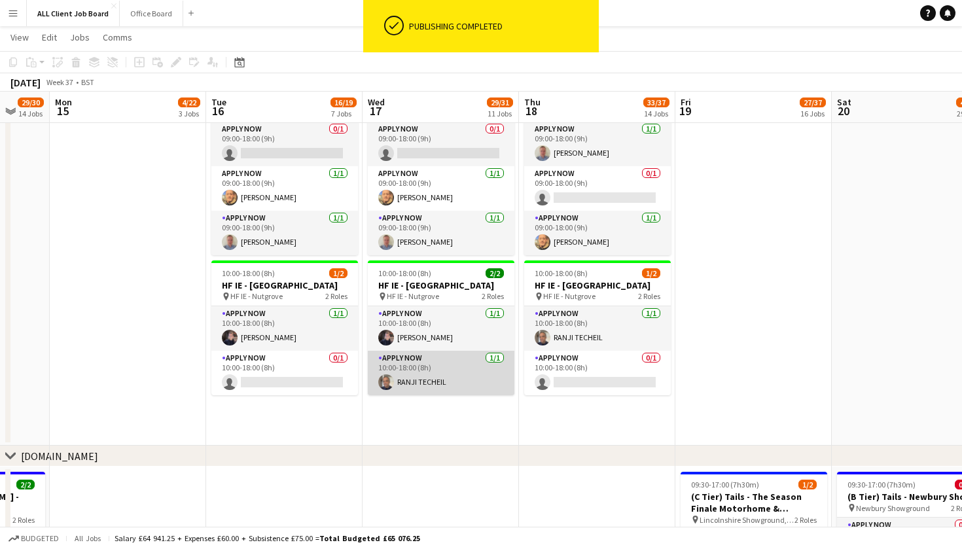
click at [459, 381] on app-card-role "APPLY NOW [DATE] 10:00-18:00 (8h) RANJI TECHEIL" at bounding box center [441, 373] width 147 height 45
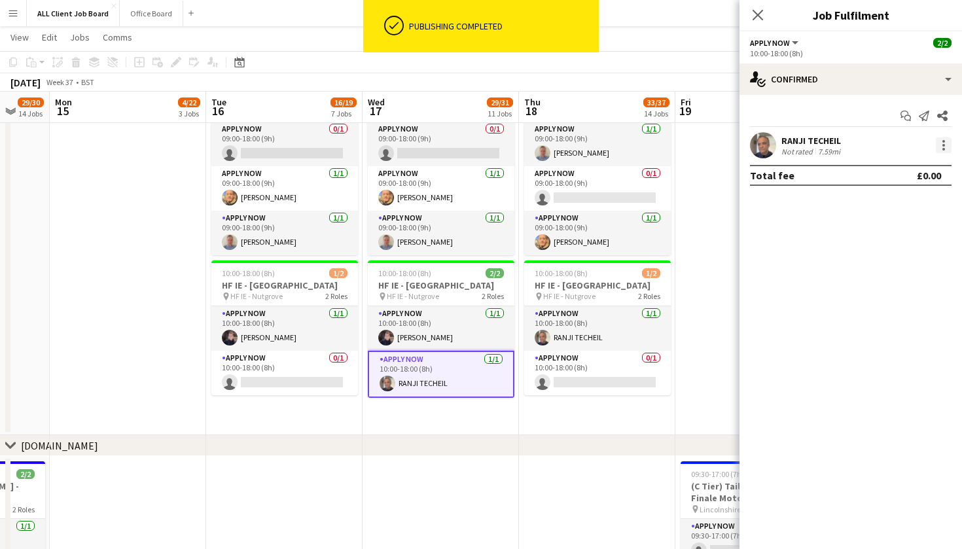
click at [944, 145] on div at bounding box center [944, 145] width 3 height 3
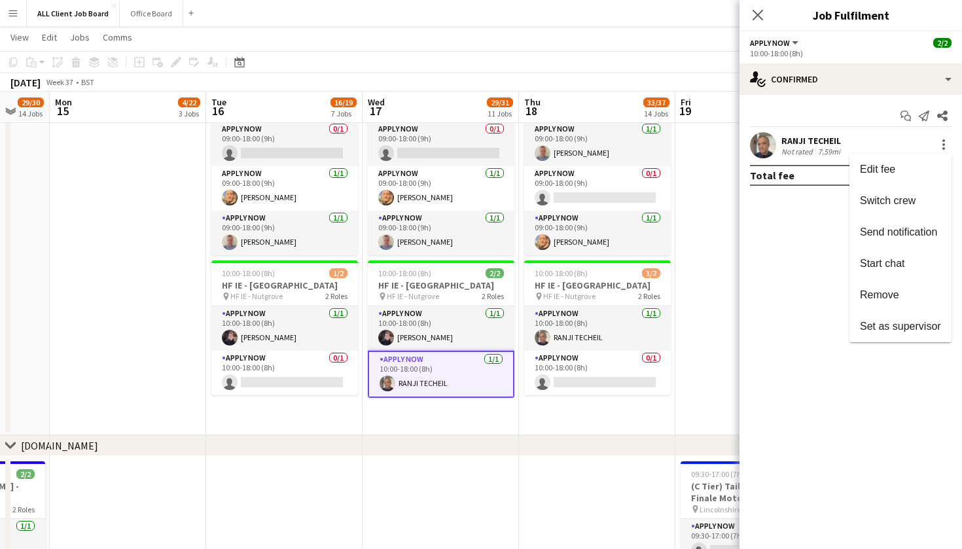
click at [913, 72] on div at bounding box center [481, 274] width 962 height 549
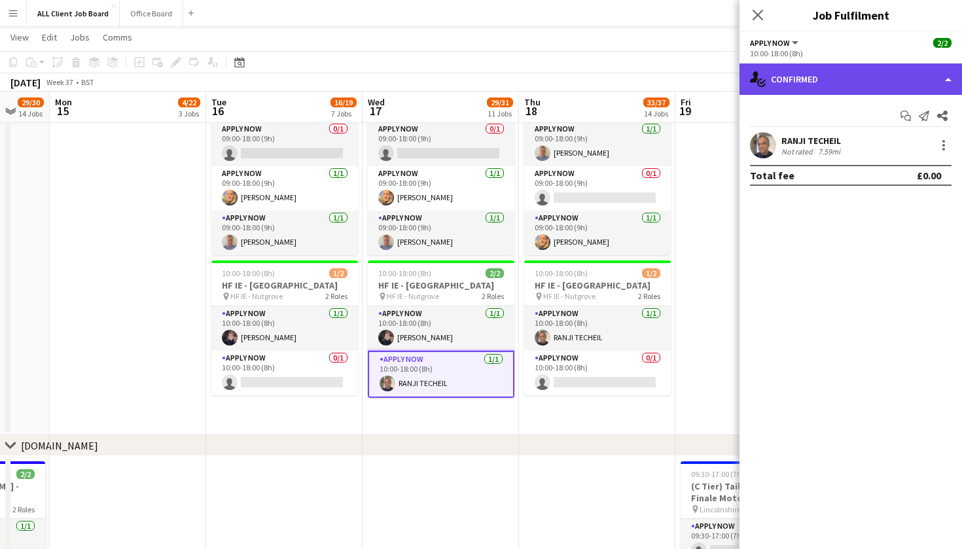
click at [920, 78] on div "single-neutral-actions-check-2 Confirmed" at bounding box center [851, 78] width 223 height 31
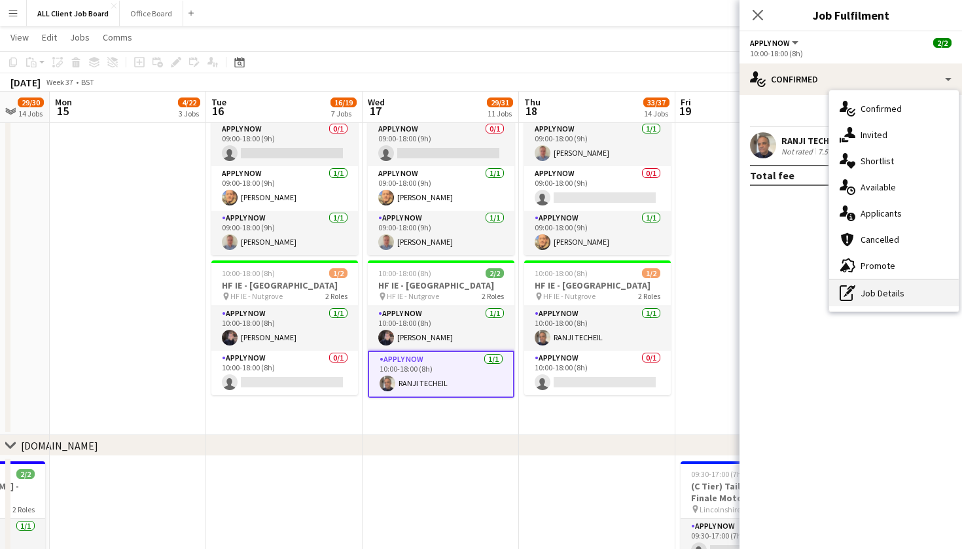
click at [895, 289] on div "pen-write Job Details" at bounding box center [894, 293] width 130 height 26
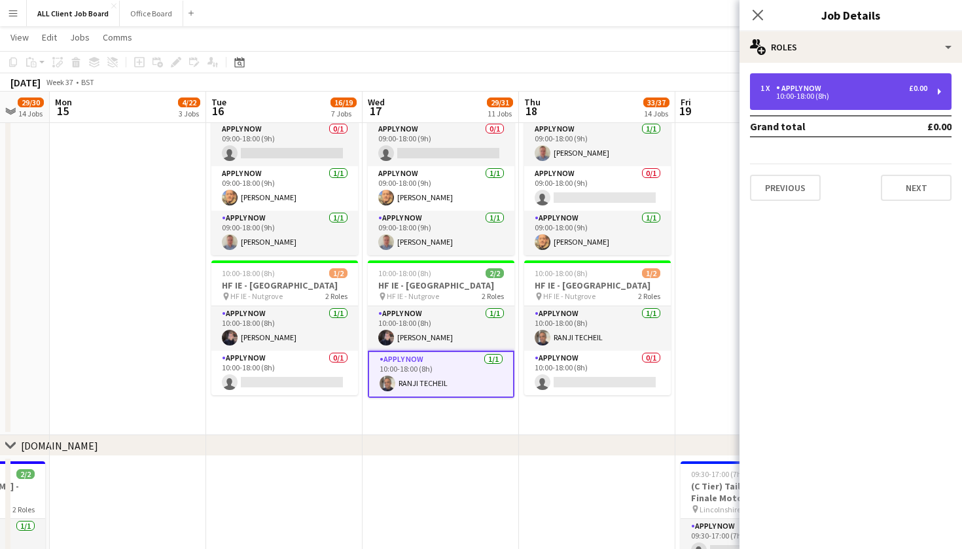
click at [806, 101] on div "1 x APPLY NOW £0.00 10:00-18:00 (8h)" at bounding box center [851, 91] width 202 height 37
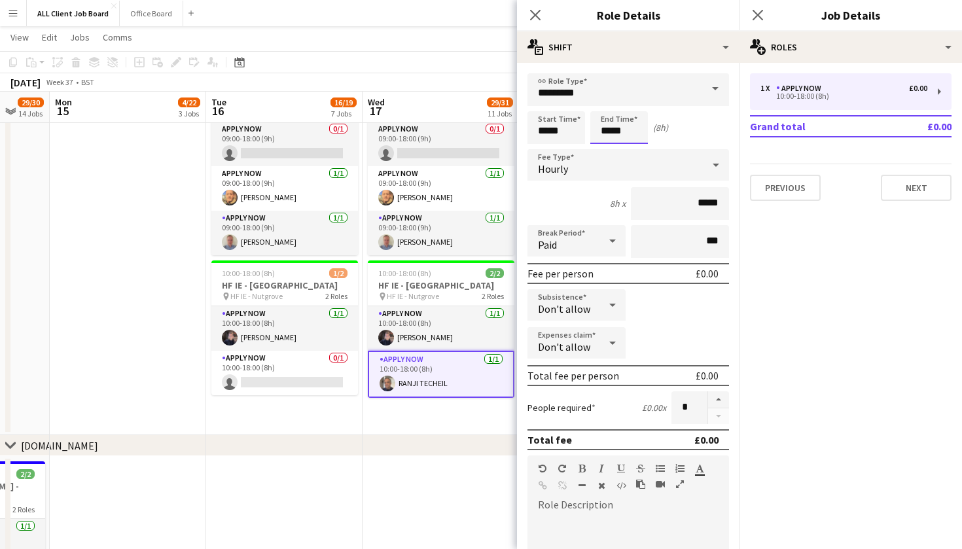
click at [624, 131] on input "*****" at bounding box center [619, 127] width 58 height 33
click at [565, 124] on input "*****" at bounding box center [557, 127] width 58 height 33
click at [542, 104] on div at bounding box center [543, 104] width 26 height 13
type input "*****"
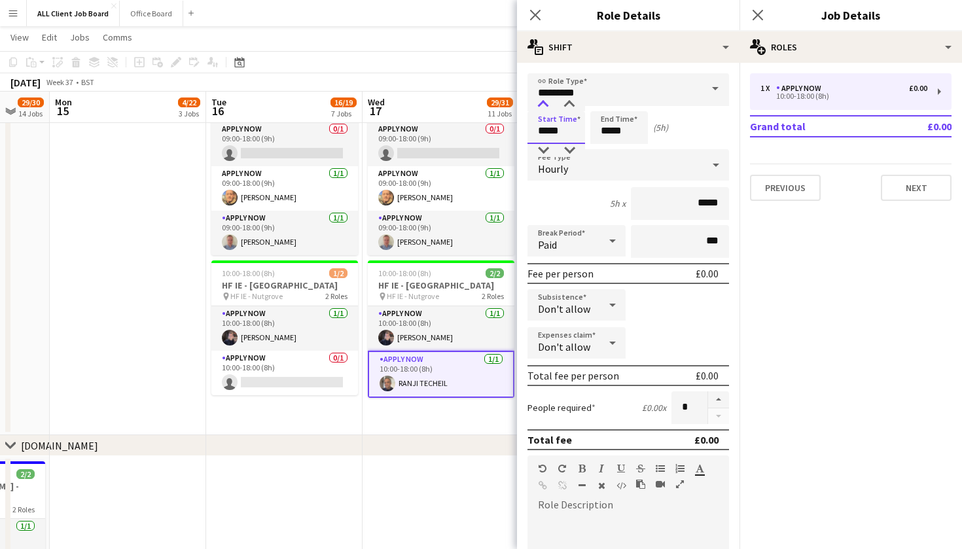
click at [542, 104] on div at bounding box center [543, 104] width 26 height 13
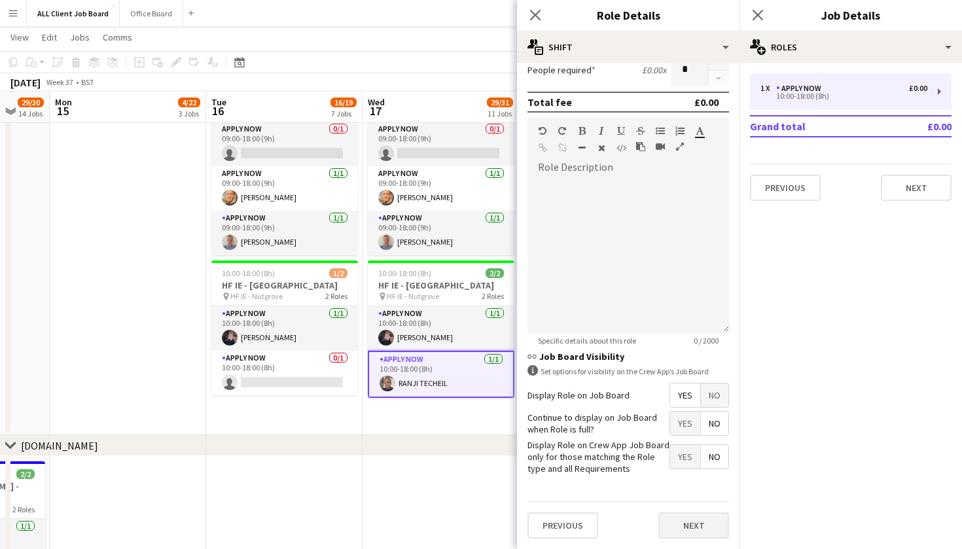
scroll to position [337, 0]
click at [703, 534] on button "Next" at bounding box center [693, 526] width 71 height 26
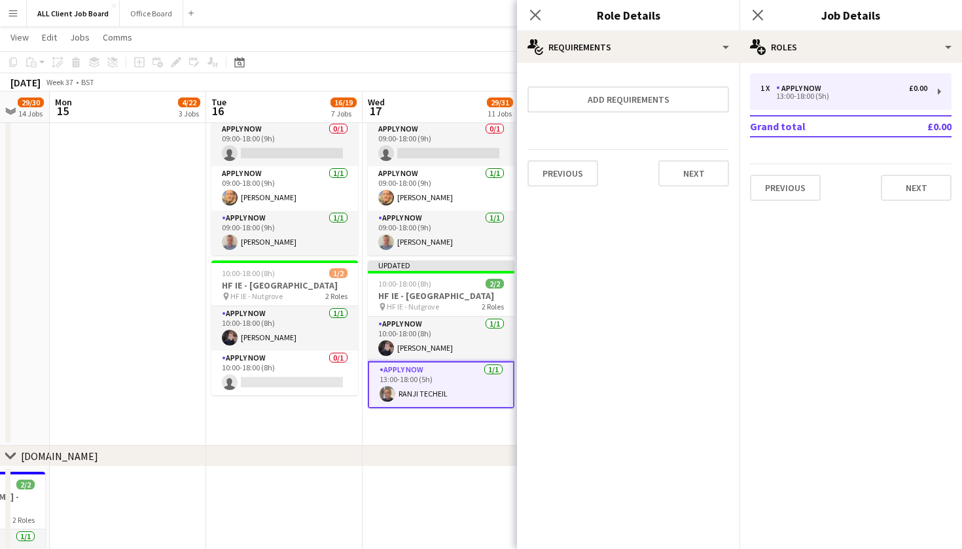
scroll to position [0, 0]
drag, startPoint x: 703, startPoint y: 534, endPoint x: 698, endPoint y: 328, distance: 206.2
click at [701, 338] on mat-expansion-panel "medal-empty Requirements Add requirements Previous Next" at bounding box center [628, 306] width 223 height 486
click at [677, 183] on button "Next" at bounding box center [693, 173] width 71 height 26
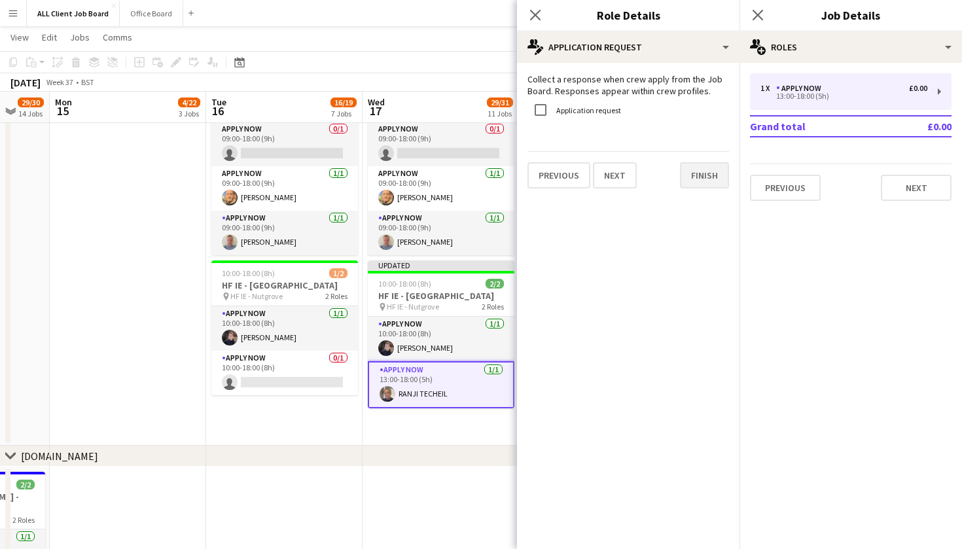
click at [700, 187] on button "Finish" at bounding box center [704, 175] width 49 height 26
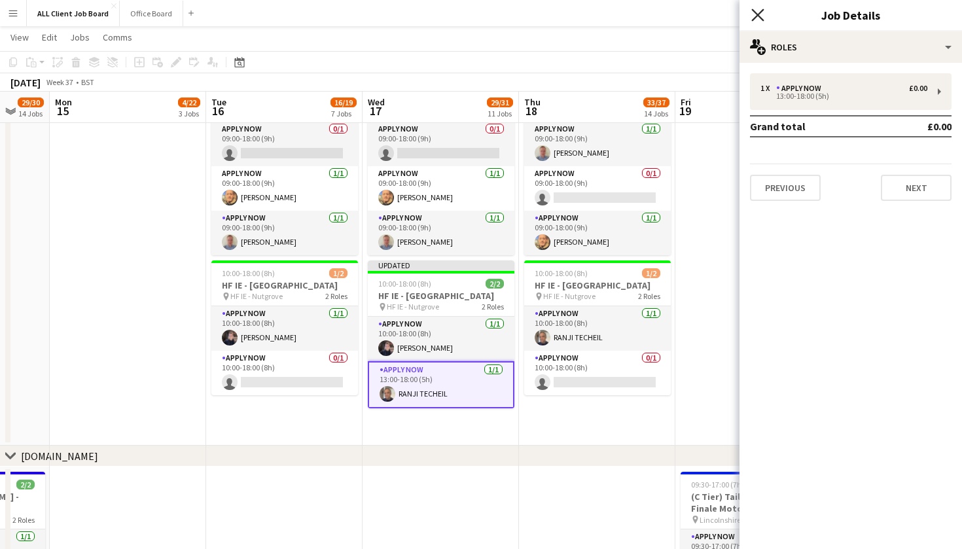
click at [756, 14] on icon "Close pop-in" at bounding box center [757, 15] width 12 height 12
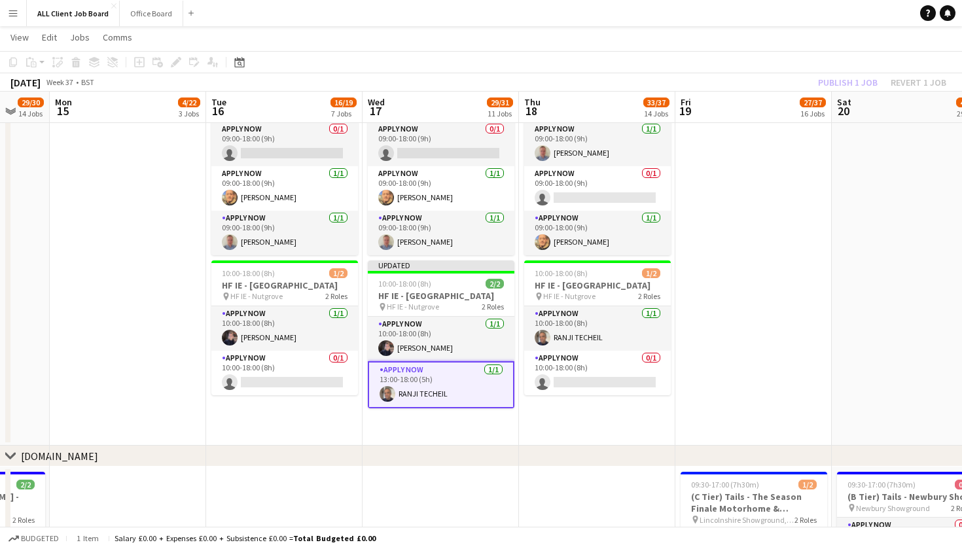
click at [755, 54] on app-toolbar "Copy Paste Paste Command V Paste with crew Command Shift V Paste linked Job [GE…" at bounding box center [481, 62] width 962 height 22
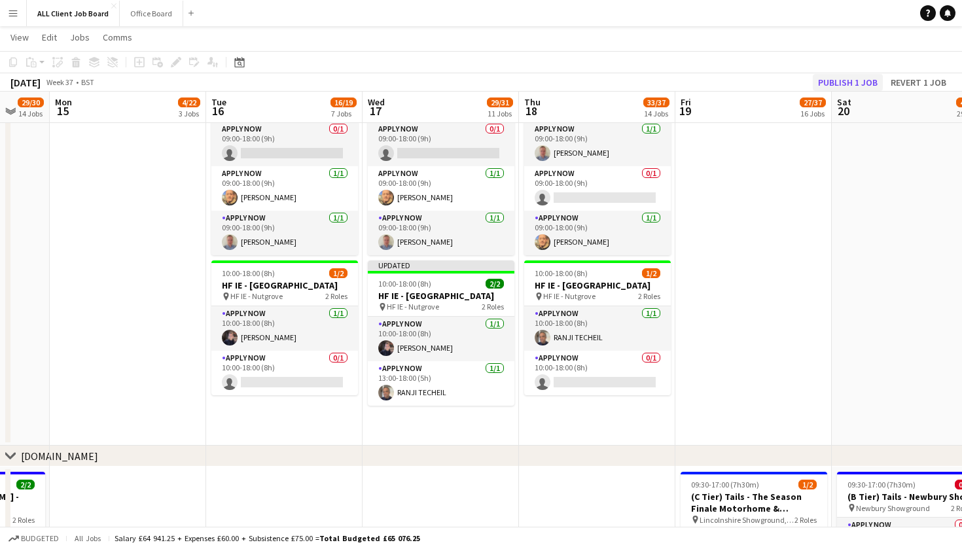
click at [824, 82] on button "Publish 1 job" at bounding box center [848, 82] width 70 height 17
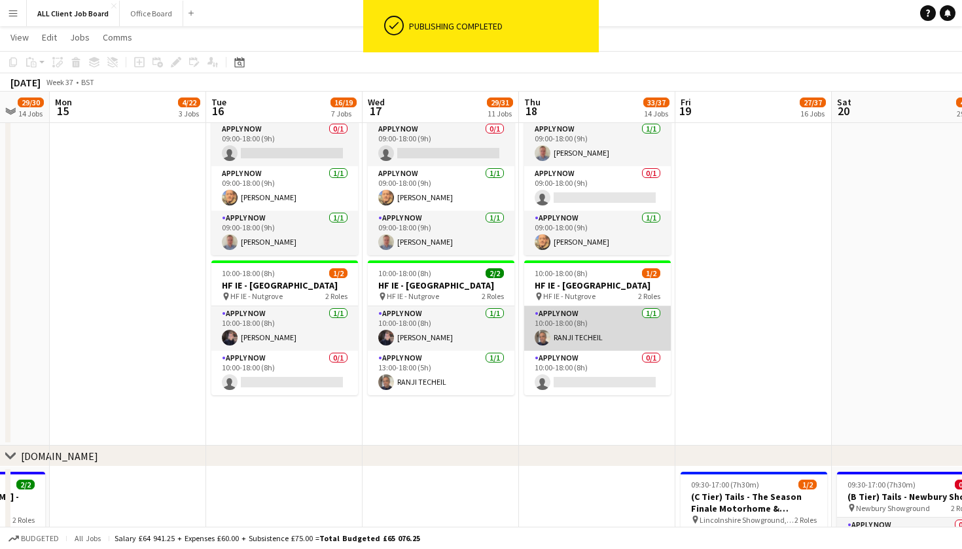
click at [611, 349] on app-card-role "APPLY NOW [DATE] 10:00-18:00 (8h) RANJI TECHEIL" at bounding box center [597, 328] width 147 height 45
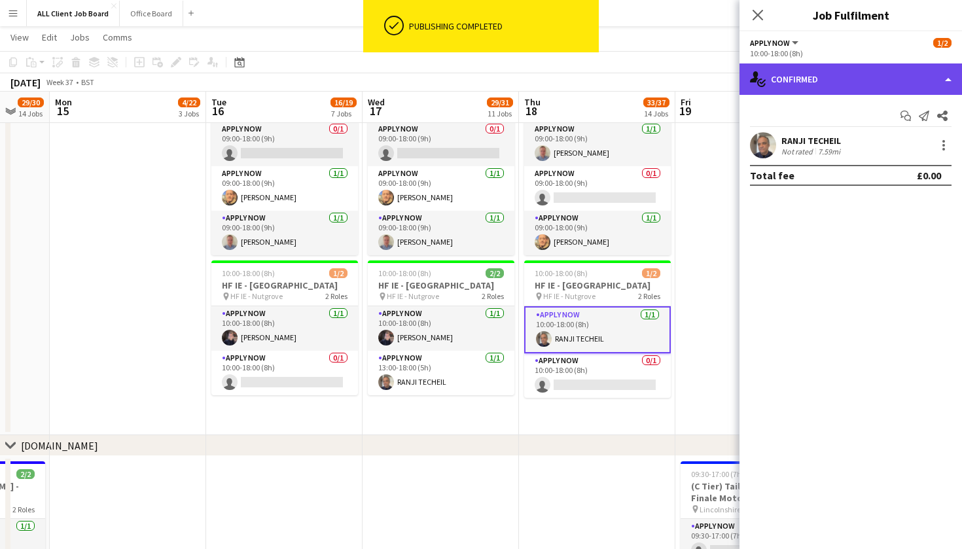
click at [940, 79] on div "single-neutral-actions-check-2 Confirmed" at bounding box center [851, 78] width 223 height 31
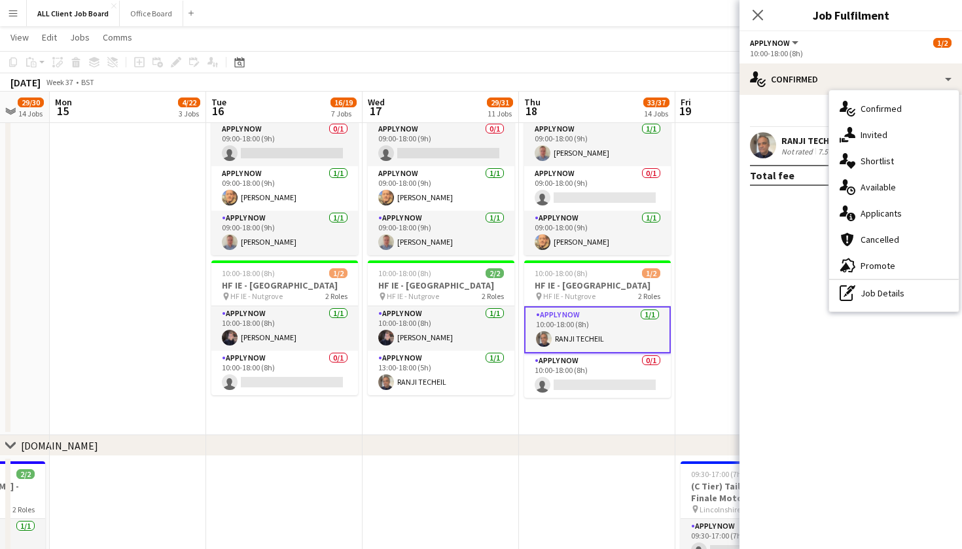
drag, startPoint x: 797, startPoint y: 232, endPoint x: 812, endPoint y: 246, distance: 21.3
click at [798, 234] on mat-expansion-panel "check Confirmed Start chat Send notification Share RANJI TECHEIL Not rated 7.59…" at bounding box center [851, 322] width 223 height 454
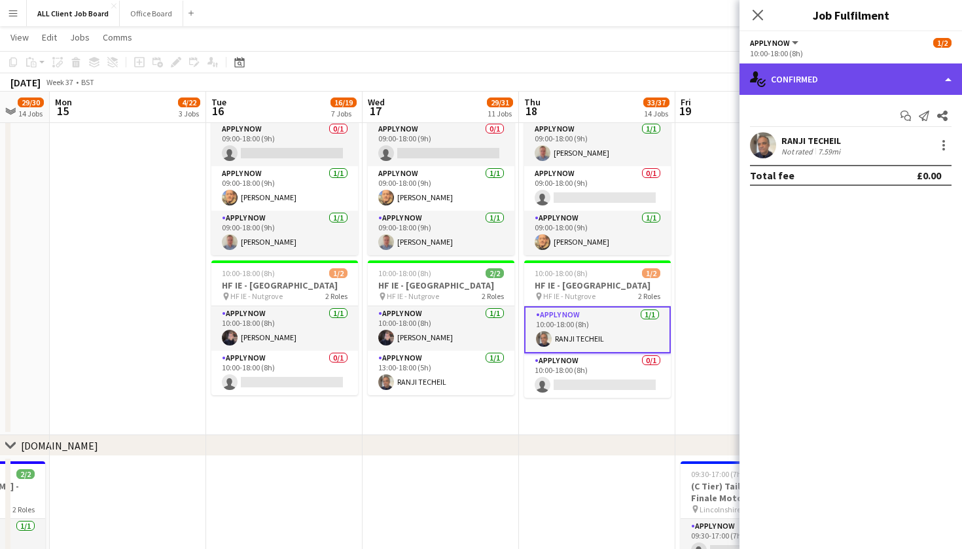
click at [950, 85] on div "single-neutral-actions-check-2 Confirmed" at bounding box center [851, 78] width 223 height 31
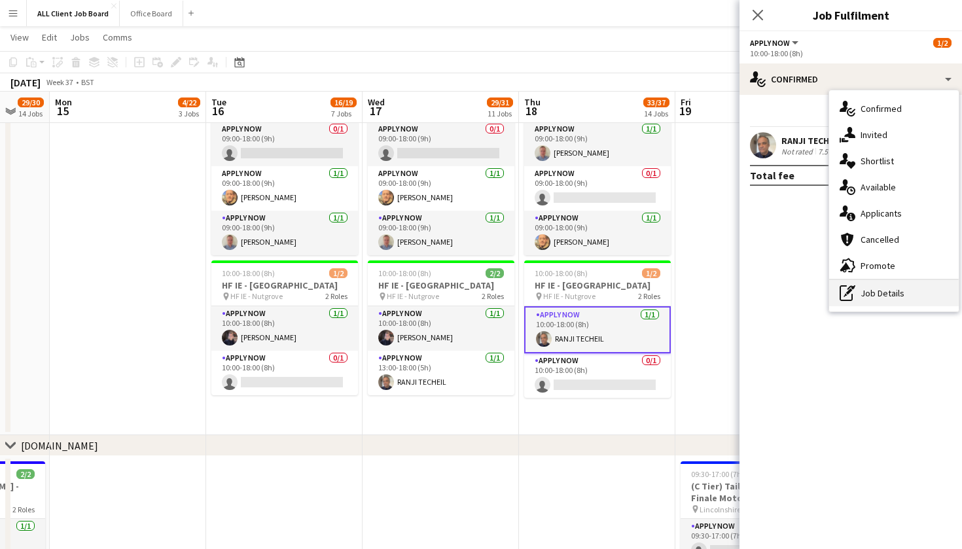
click at [895, 293] on div "pen-write Job Details" at bounding box center [894, 293] width 130 height 26
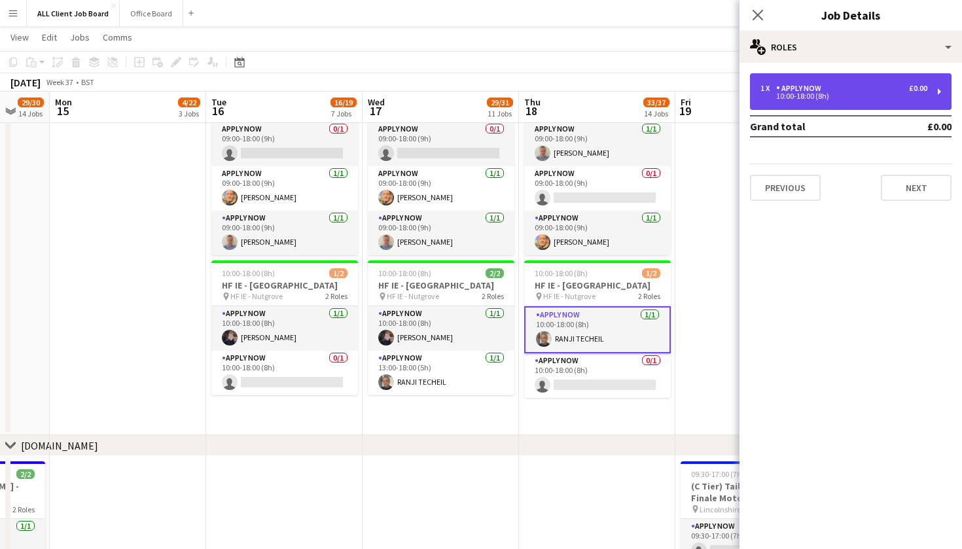
click at [801, 91] on div "APPLY NOW" at bounding box center [801, 88] width 50 height 9
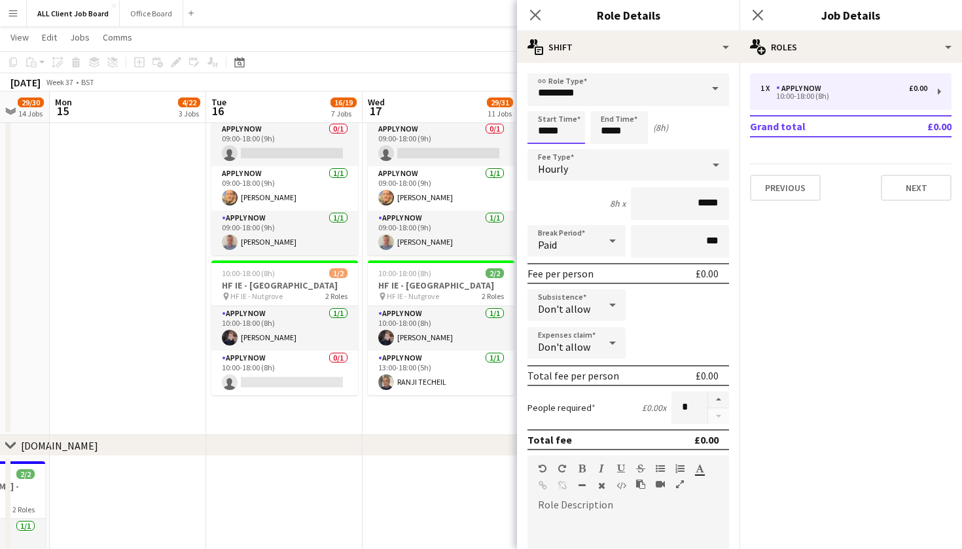
click at [573, 137] on input "*****" at bounding box center [557, 127] width 58 height 33
click at [539, 101] on div at bounding box center [543, 104] width 26 height 13
type input "*****"
click at [539, 101] on div at bounding box center [543, 104] width 26 height 13
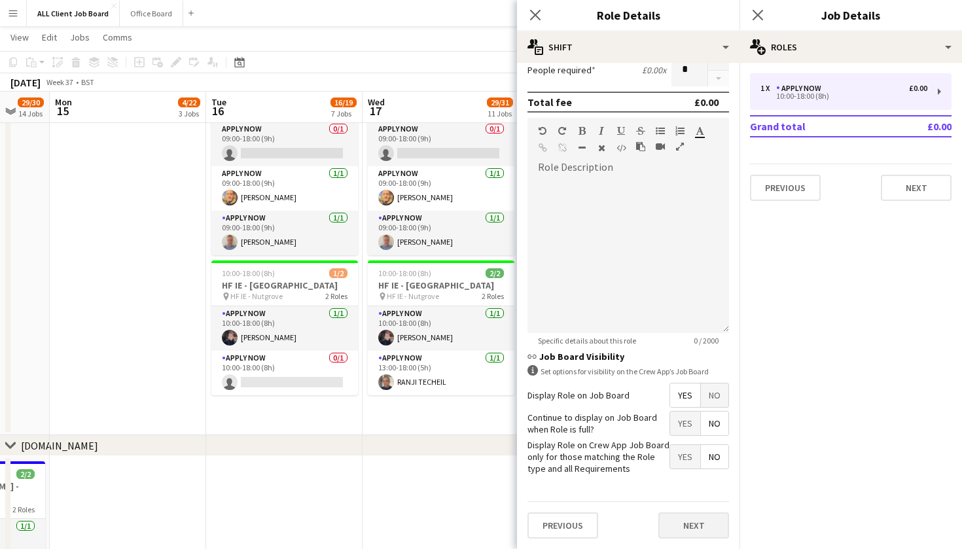
scroll to position [337, 0]
click at [688, 528] on button "Next" at bounding box center [693, 526] width 71 height 26
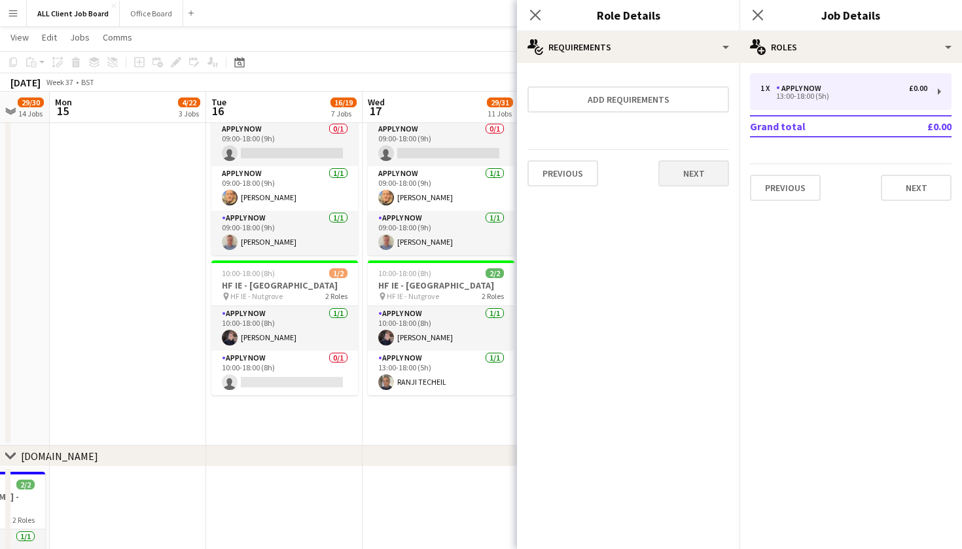
click at [698, 183] on button "Next" at bounding box center [693, 173] width 71 height 26
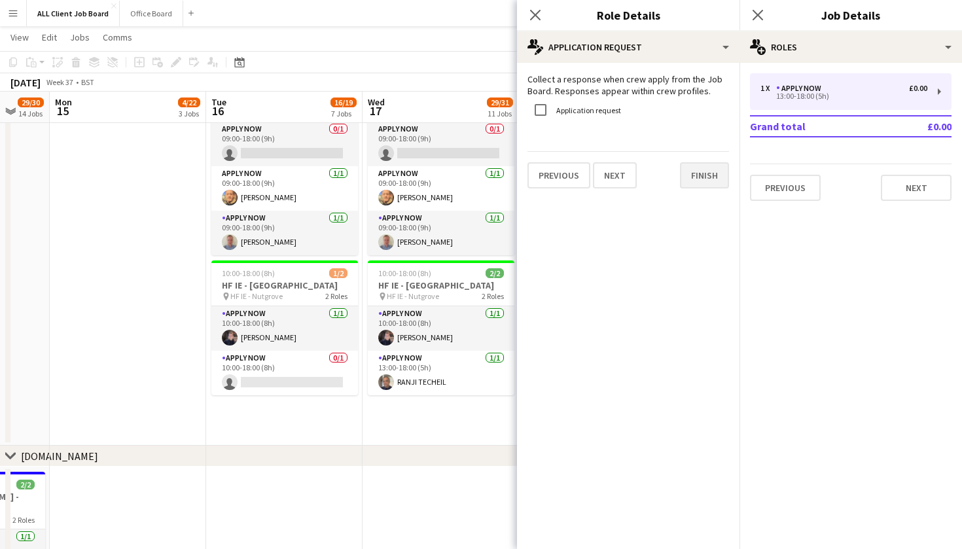
click at [707, 172] on button "Finish" at bounding box center [704, 175] width 49 height 26
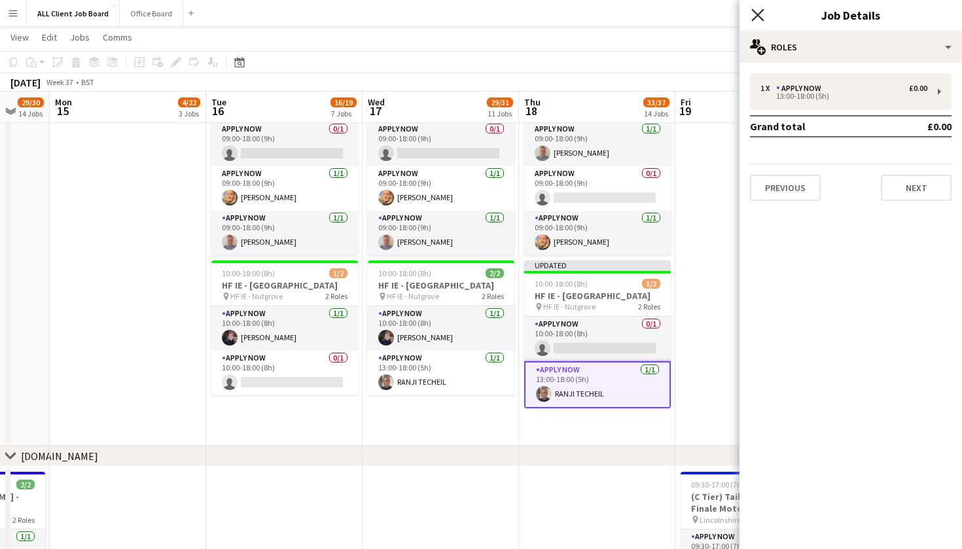
click at [756, 16] on icon "Close pop-in" at bounding box center [757, 15] width 12 height 12
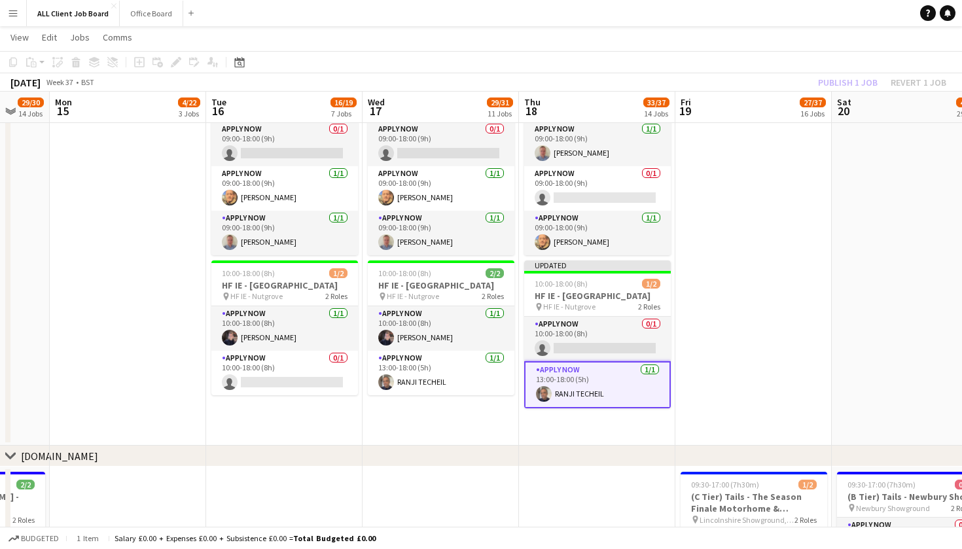
click at [844, 87] on div "Publish 1 job Revert 1 job" at bounding box center [882, 82] width 160 height 17
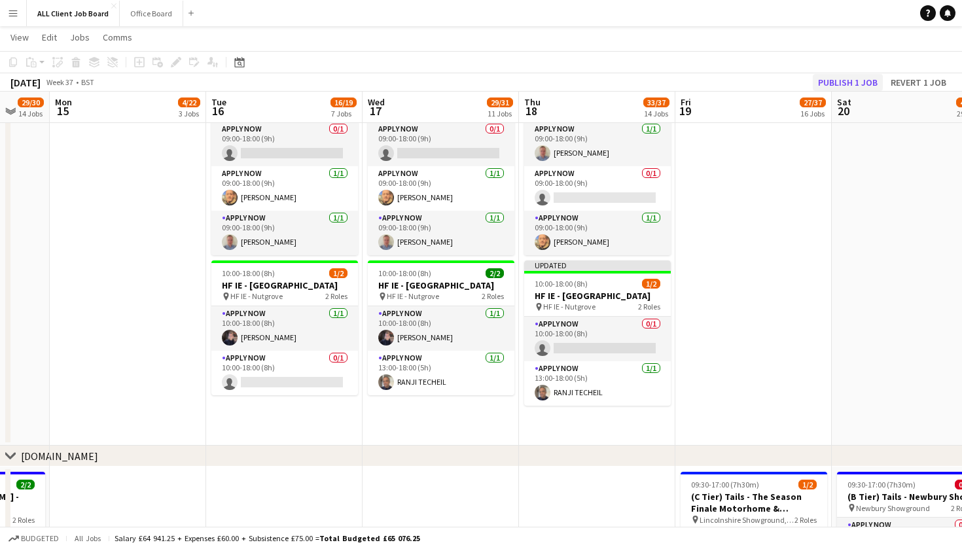
click at [838, 82] on button "Publish 1 job" at bounding box center [848, 82] width 70 height 17
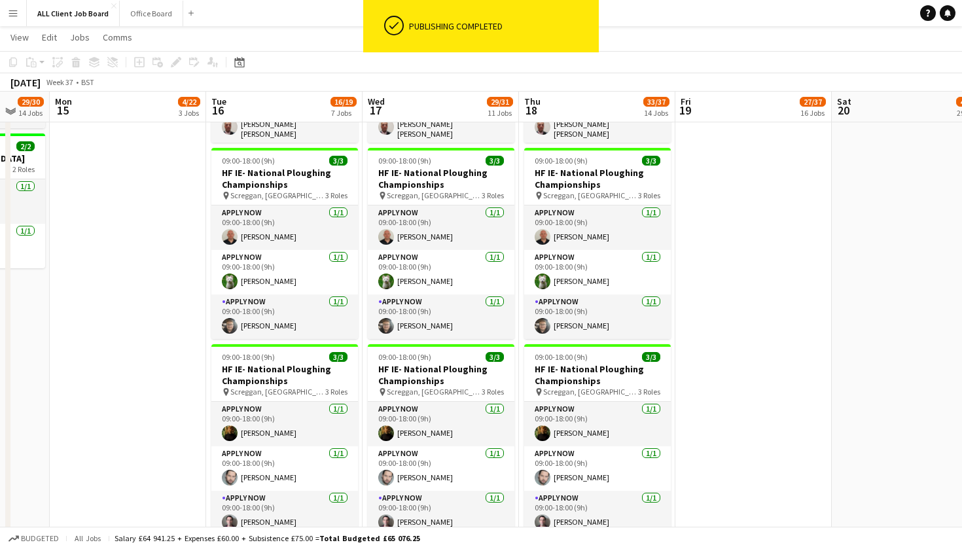
scroll to position [3857, 0]
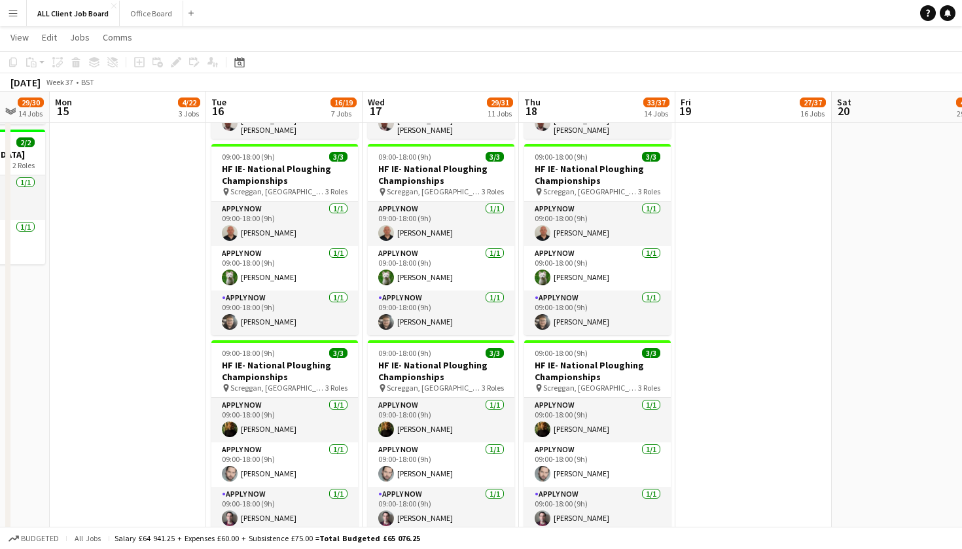
click at [550, 548] on div "Budgeted All jobs Salary £64 941.25 + Expenses £60.00 + Subsistence £75.00 = To…" at bounding box center [481, 538] width 962 height 22
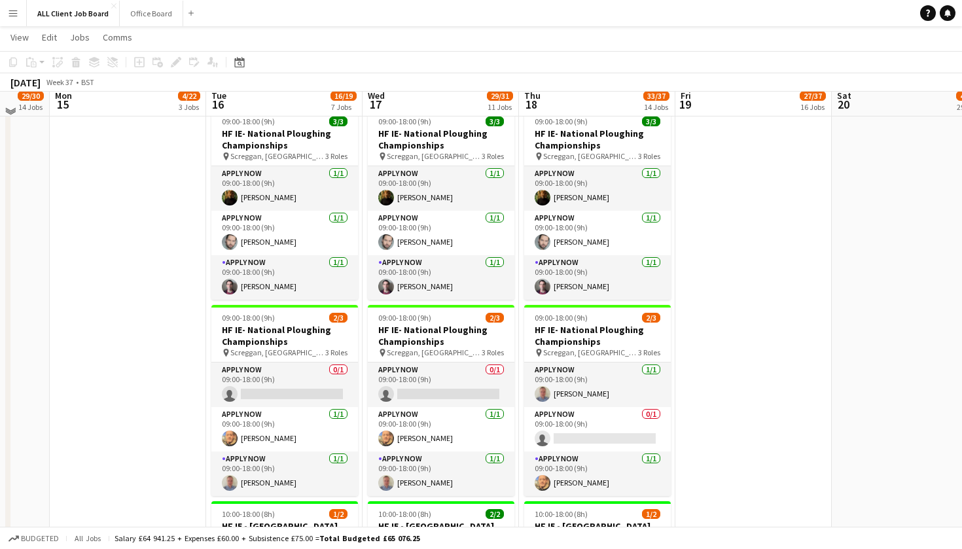
scroll to position [4080, 0]
